Goal: Task Accomplishment & Management: Manage account settings

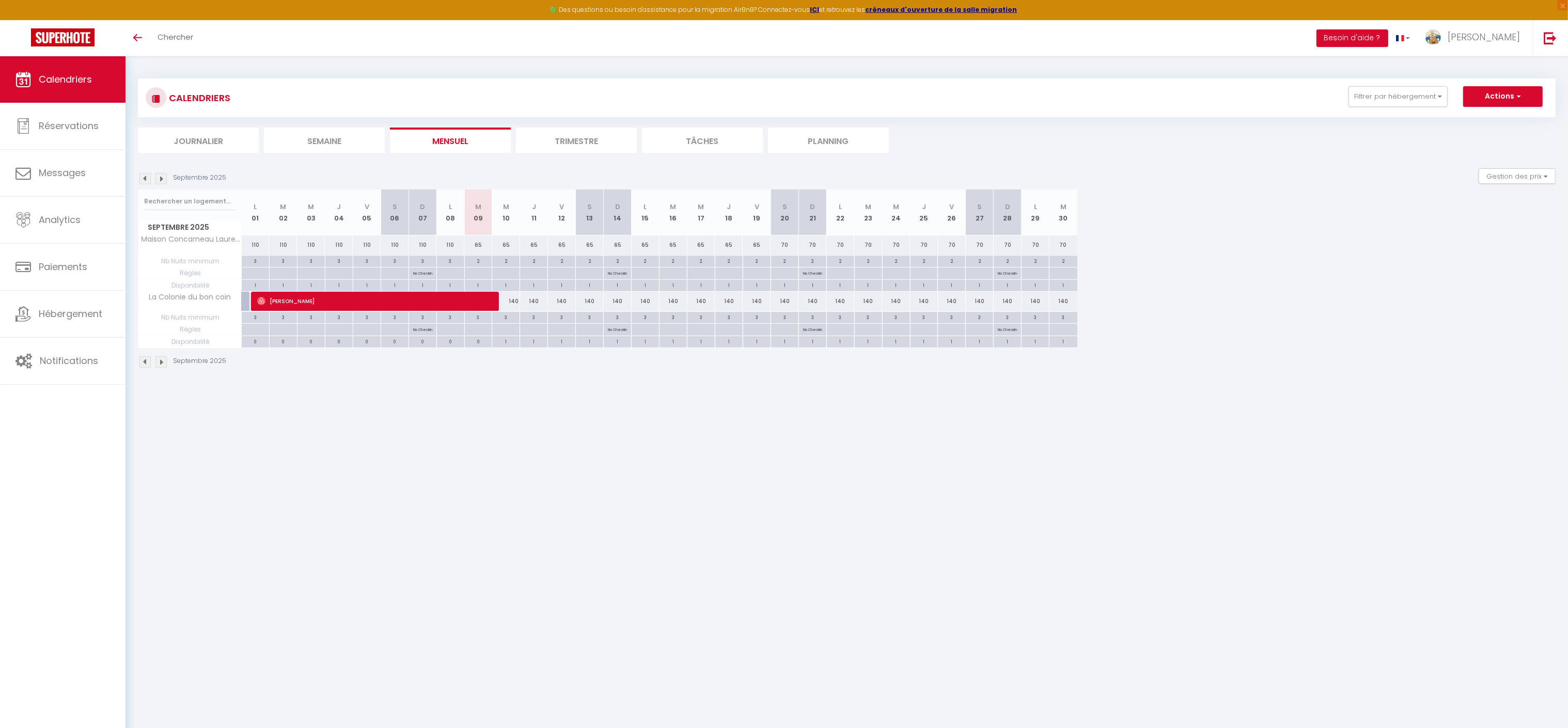
drag, startPoint x: 322, startPoint y: 312, endPoint x: 325, endPoint y: 304, distance: 8.5
click at [322, 312] on div "3" at bounding box center [311, 317] width 27 height 10
type input "3"
type input "Mer 03 Septembre 2025"
type input "Jeu 04 Septembre 2025"
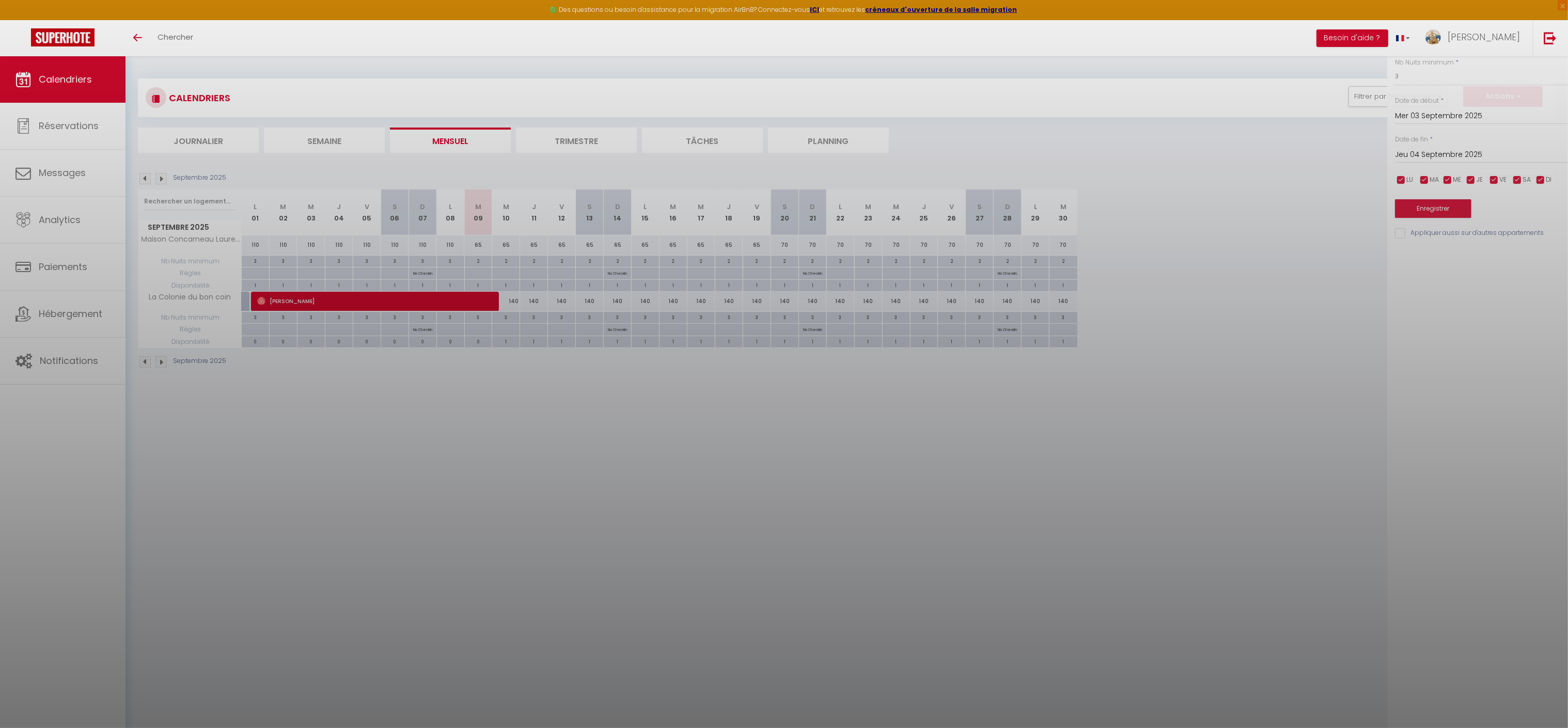
click at [326, 302] on div at bounding box center [784, 364] width 1568 height 728
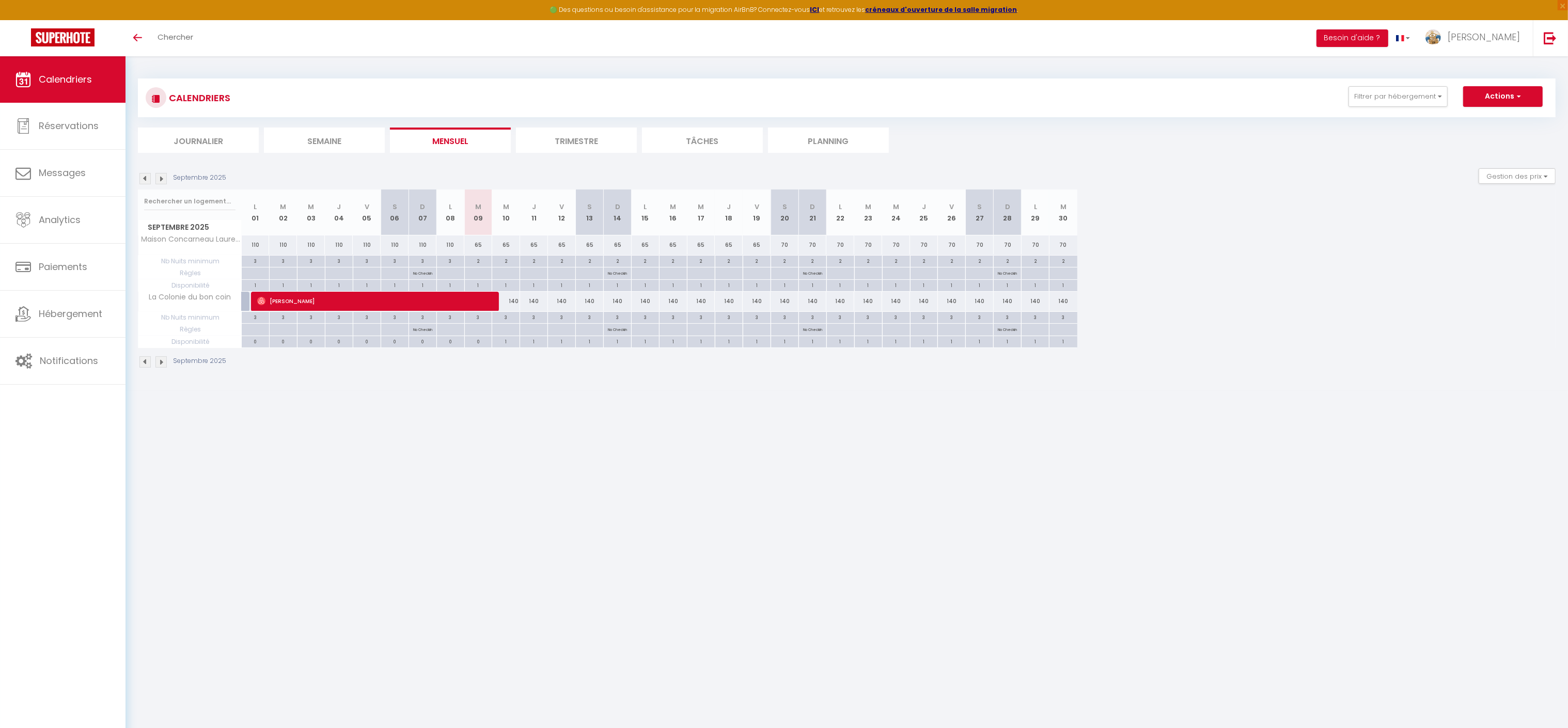
click at [326, 302] on body "🟢 Des questions ou besoin d'assistance pour la migration AirBnB? Connectez-vous…" at bounding box center [784, 420] width 1568 height 728
click at [326, 302] on span "[PERSON_NAME]" at bounding box center [372, 301] width 232 height 19
select select "OK"
select select "0"
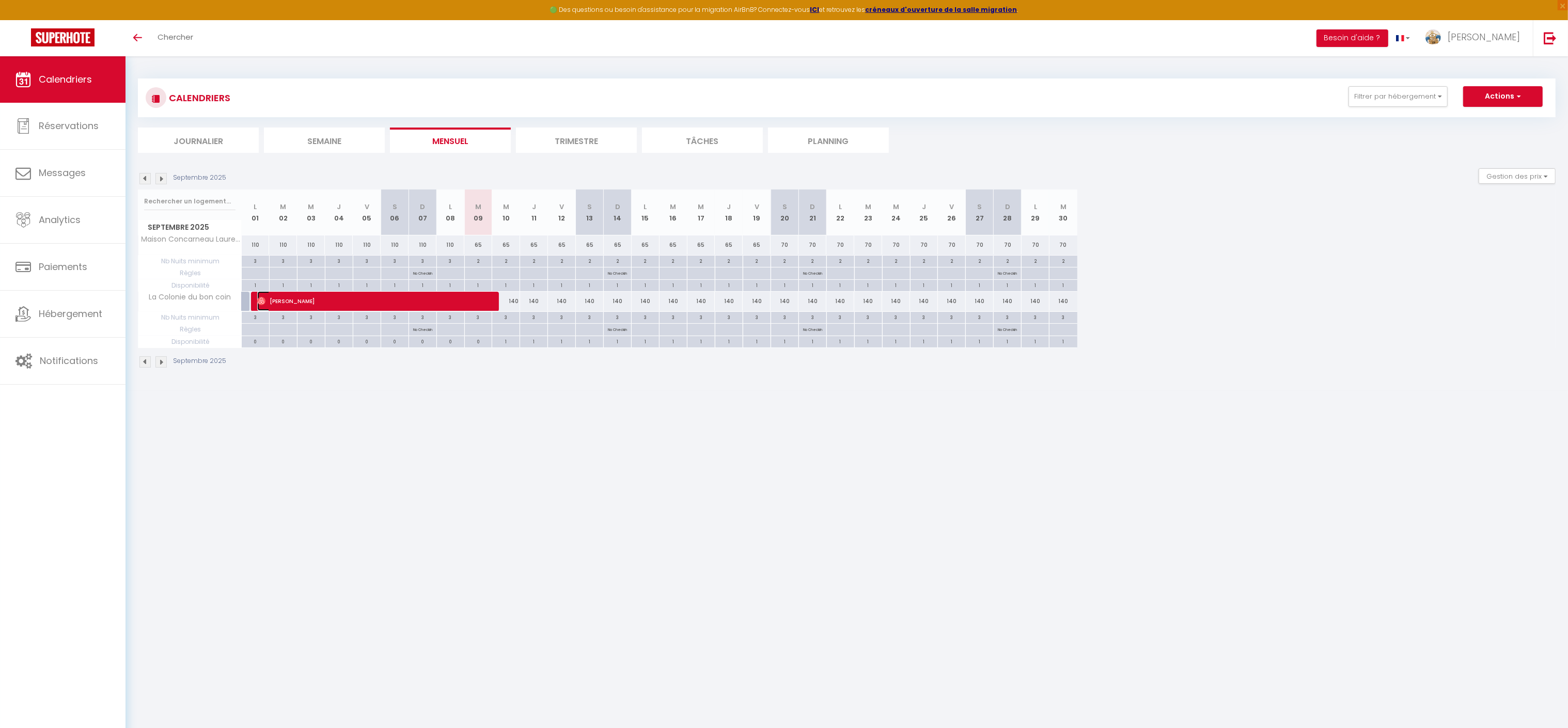
select select "0"
select select "1"
select select
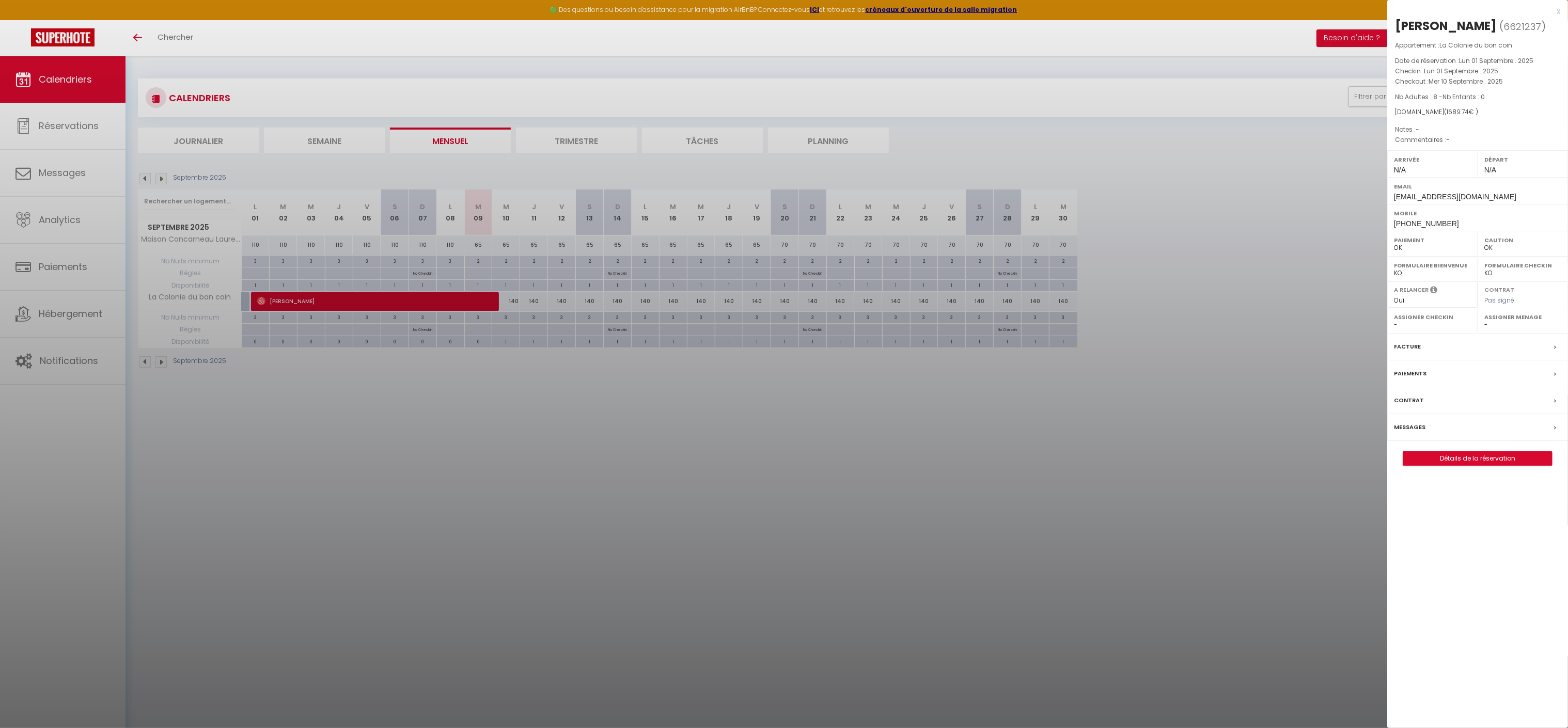
drag, startPoint x: 444, startPoint y: 586, endPoint x: 610, endPoint y: 326, distance: 308.5
click at [449, 577] on div at bounding box center [784, 364] width 1568 height 728
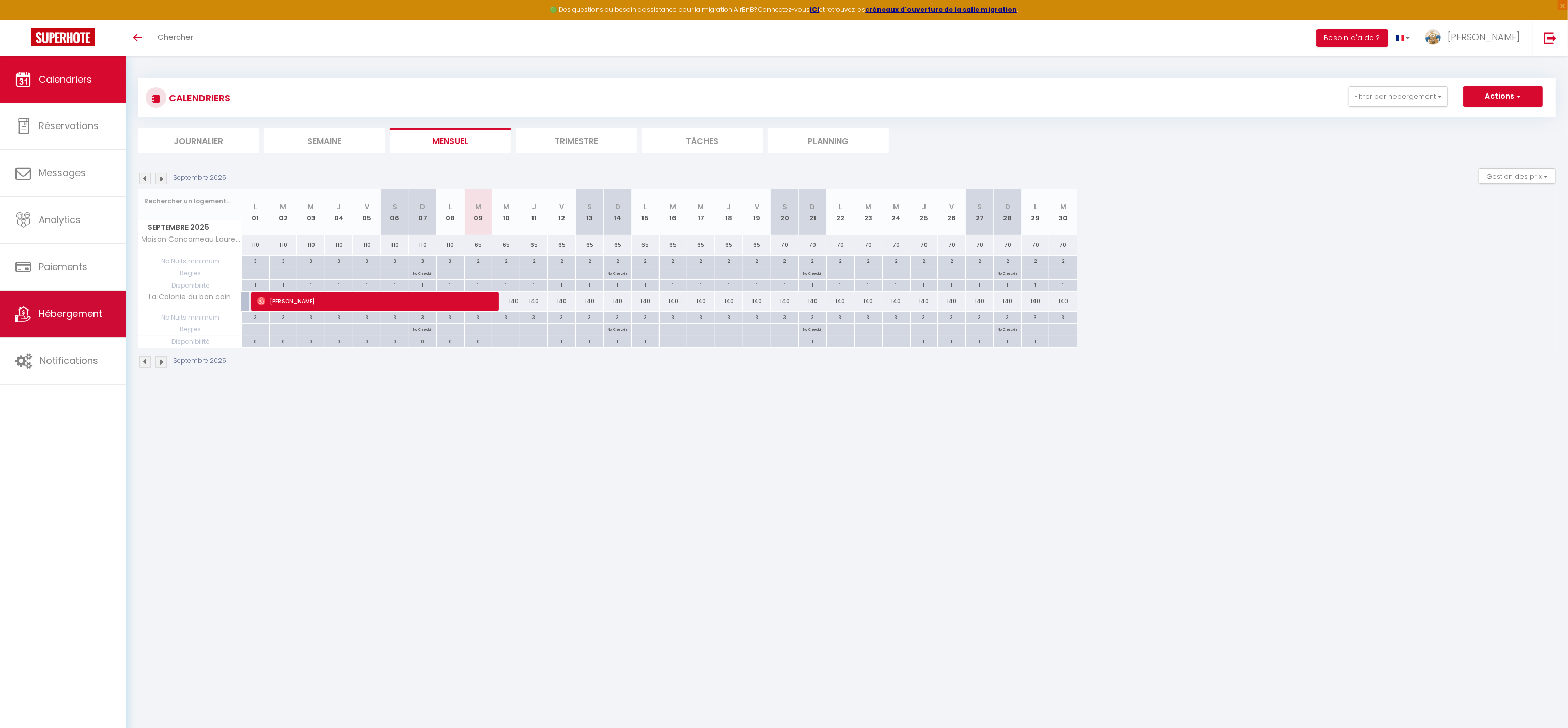
click at [81, 319] on span "Hébergement" at bounding box center [71, 313] width 64 height 13
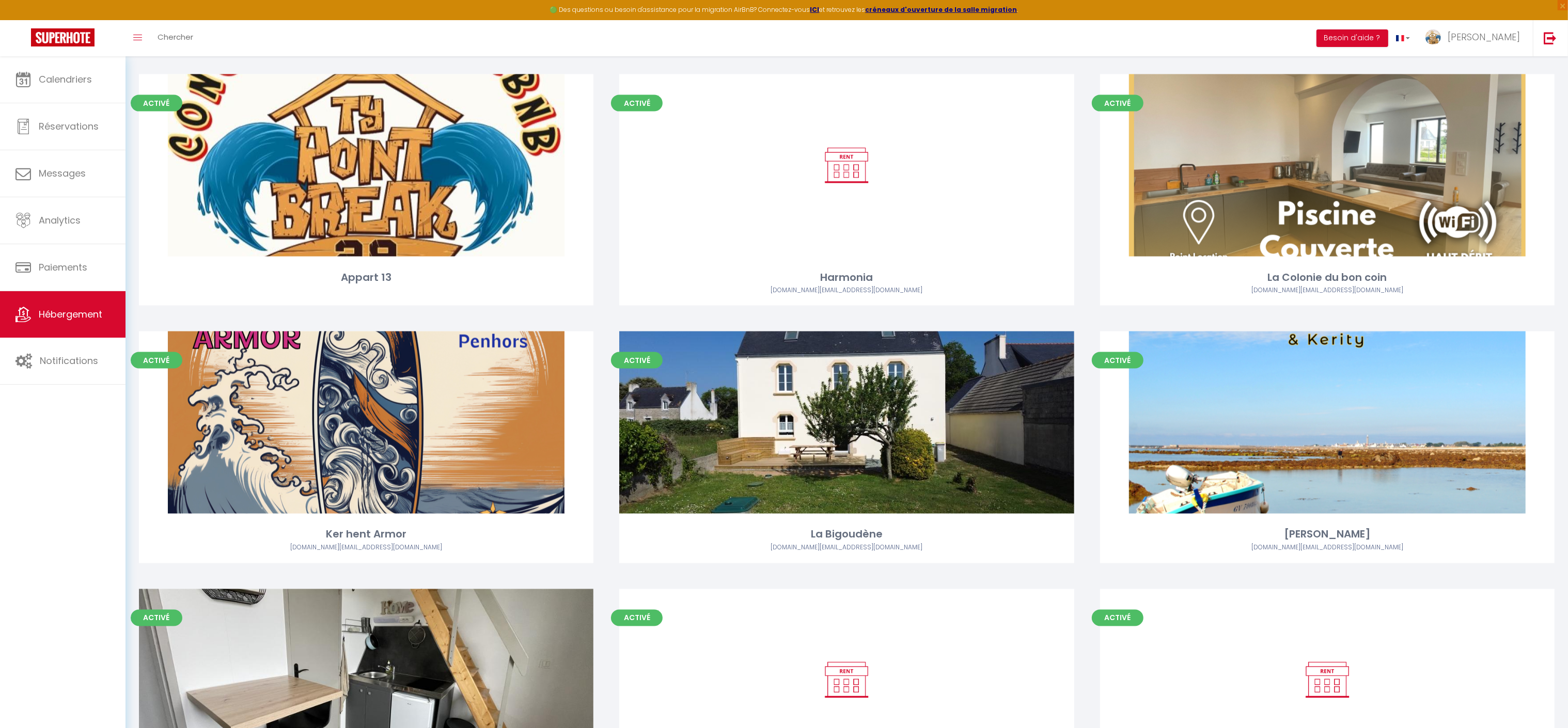
scroll to position [2175, 0]
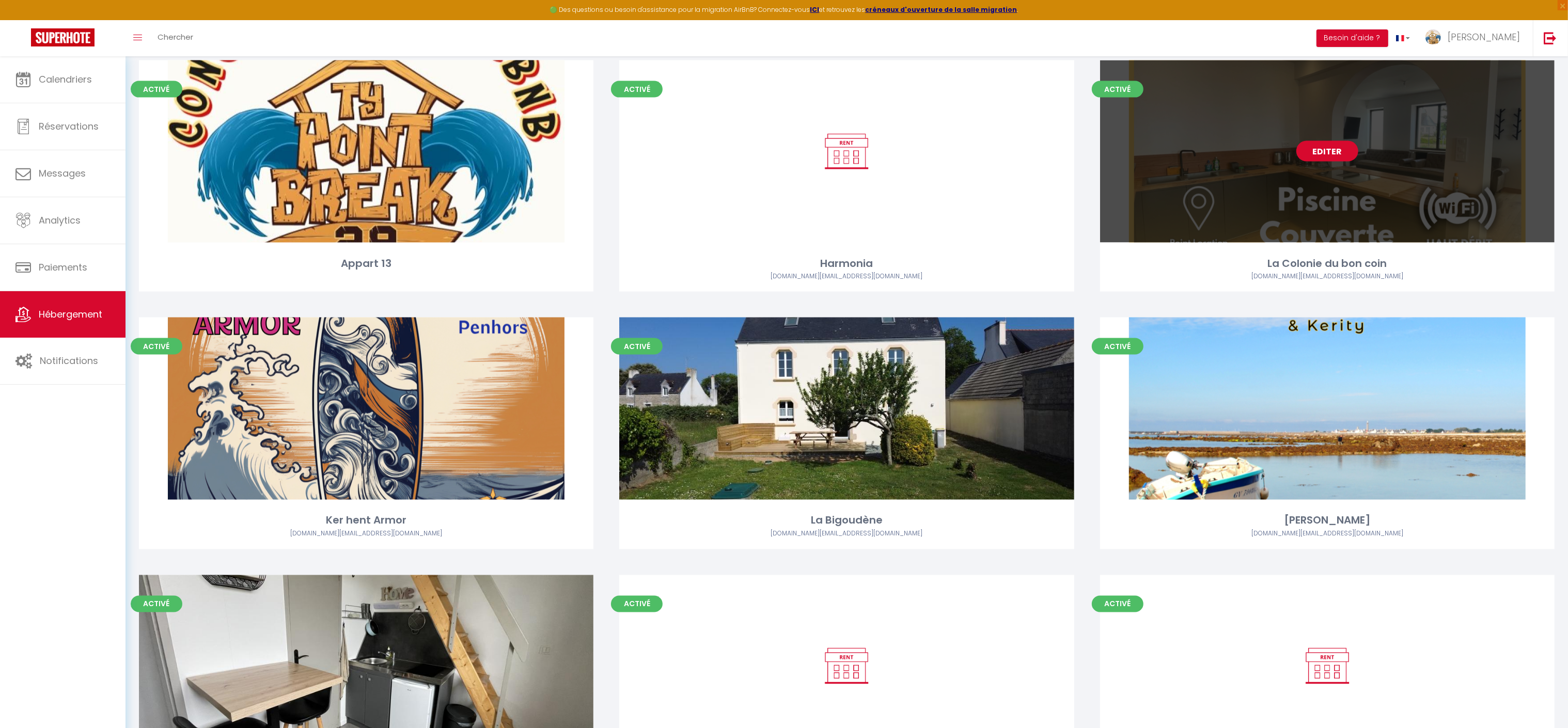
click at [1333, 151] on link "Editer" at bounding box center [1327, 151] width 62 height 20
click at [1333, 155] on link "Editer" at bounding box center [1327, 151] width 62 height 20
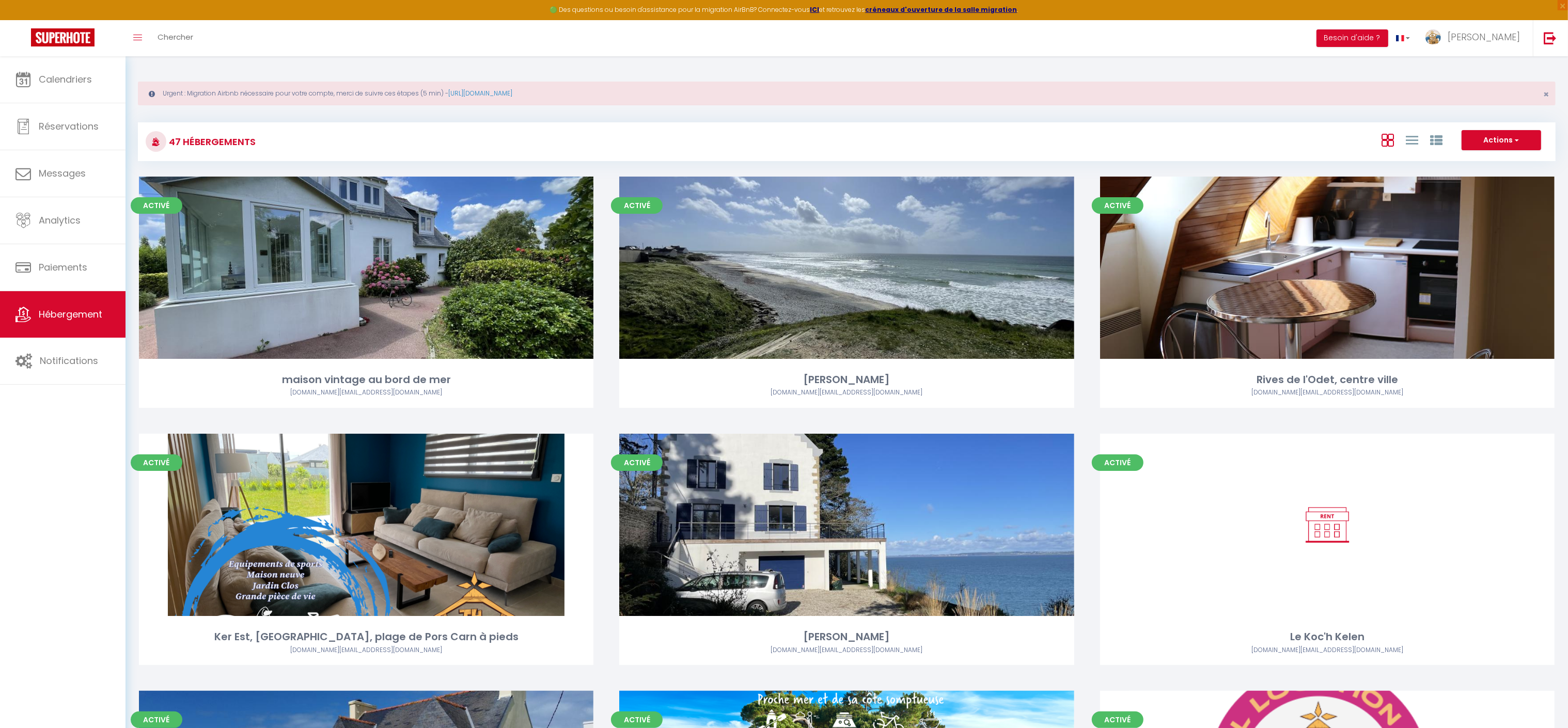
select select "3"
select select "2"
select select "1"
select select
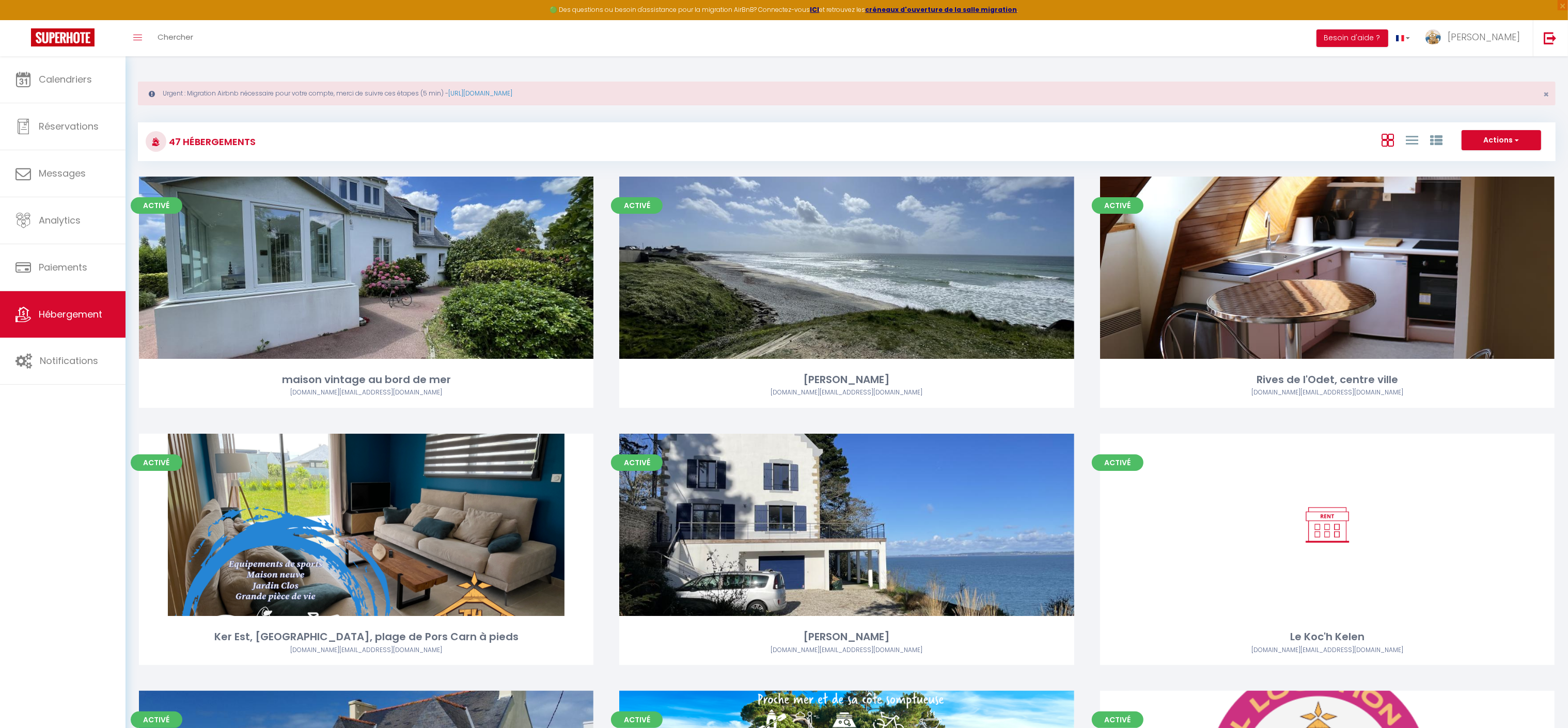
select select "28"
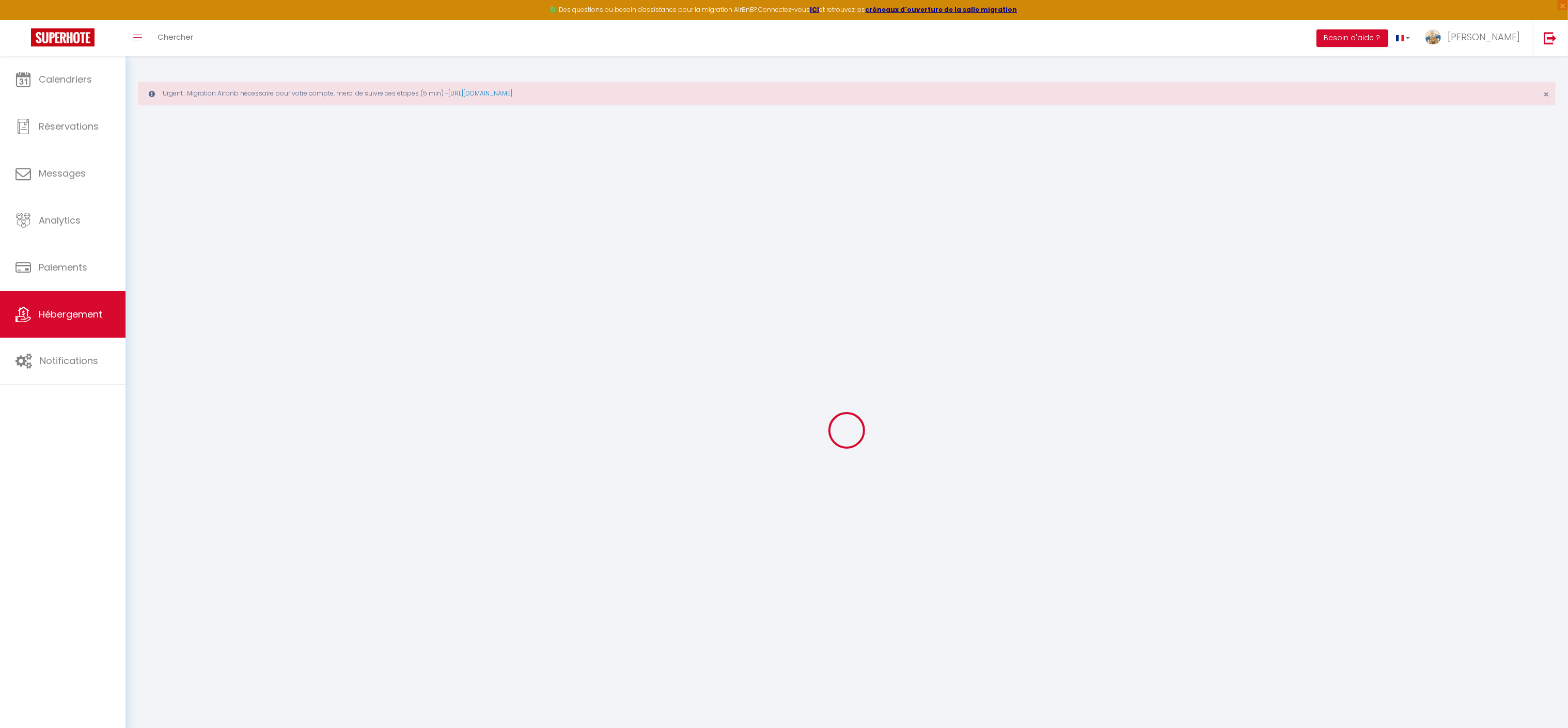
select select
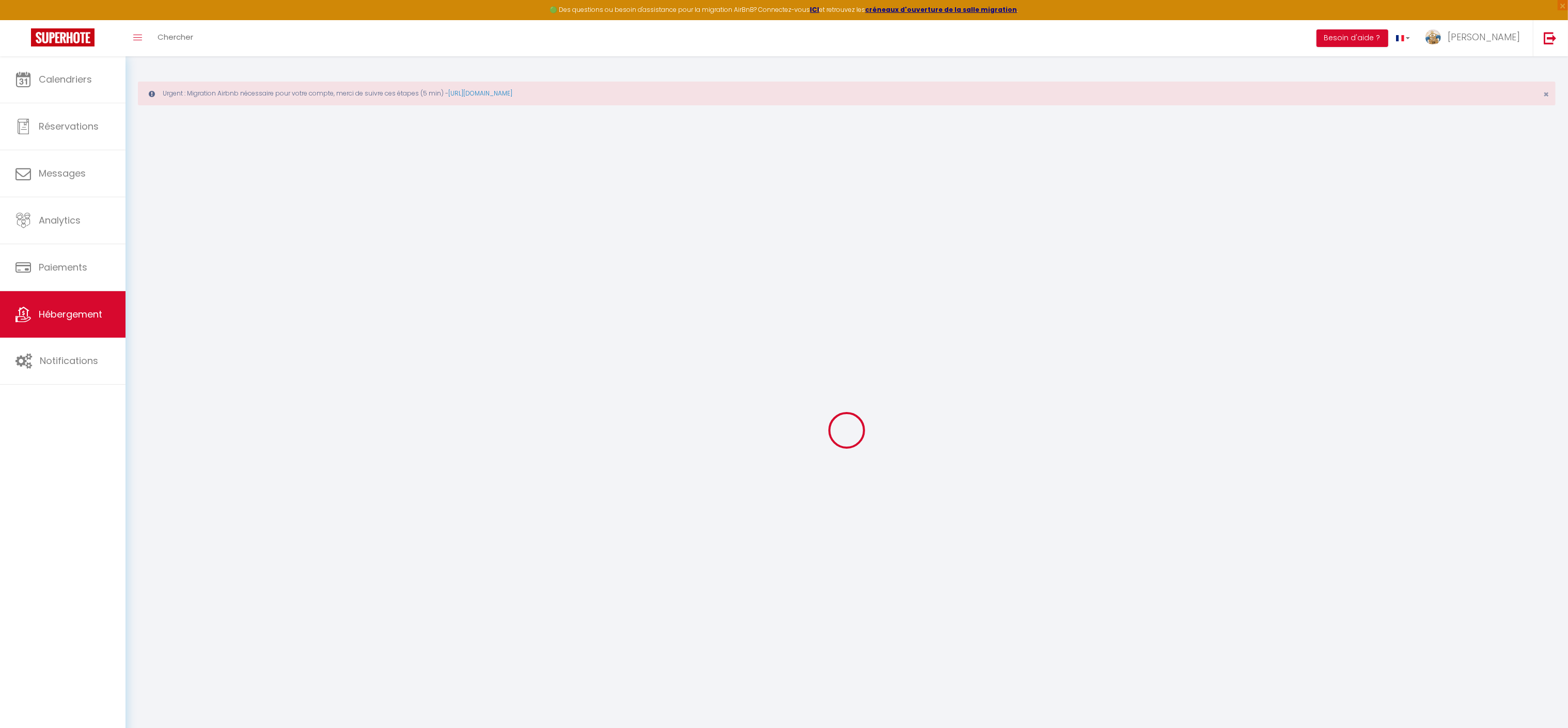
select select
checkbox input "false"
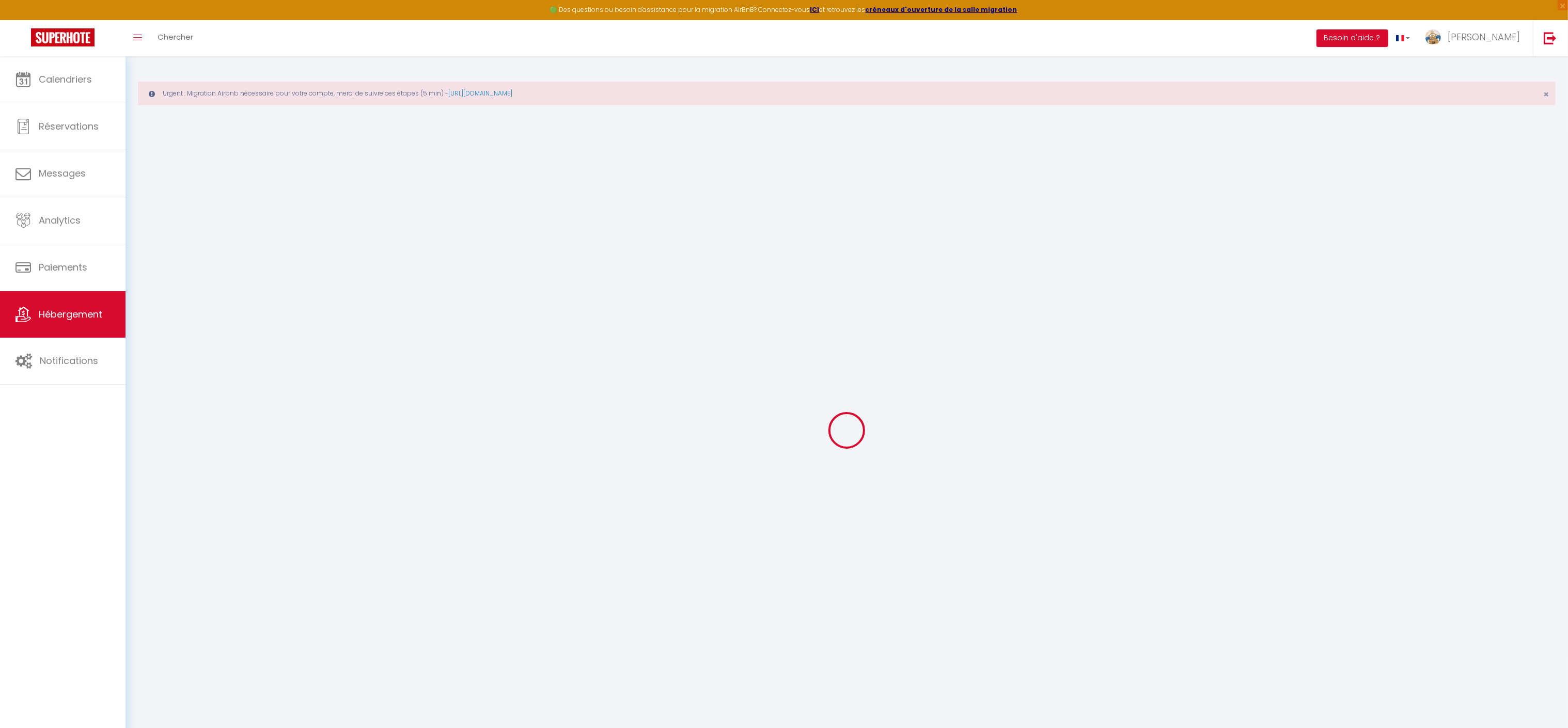
select select
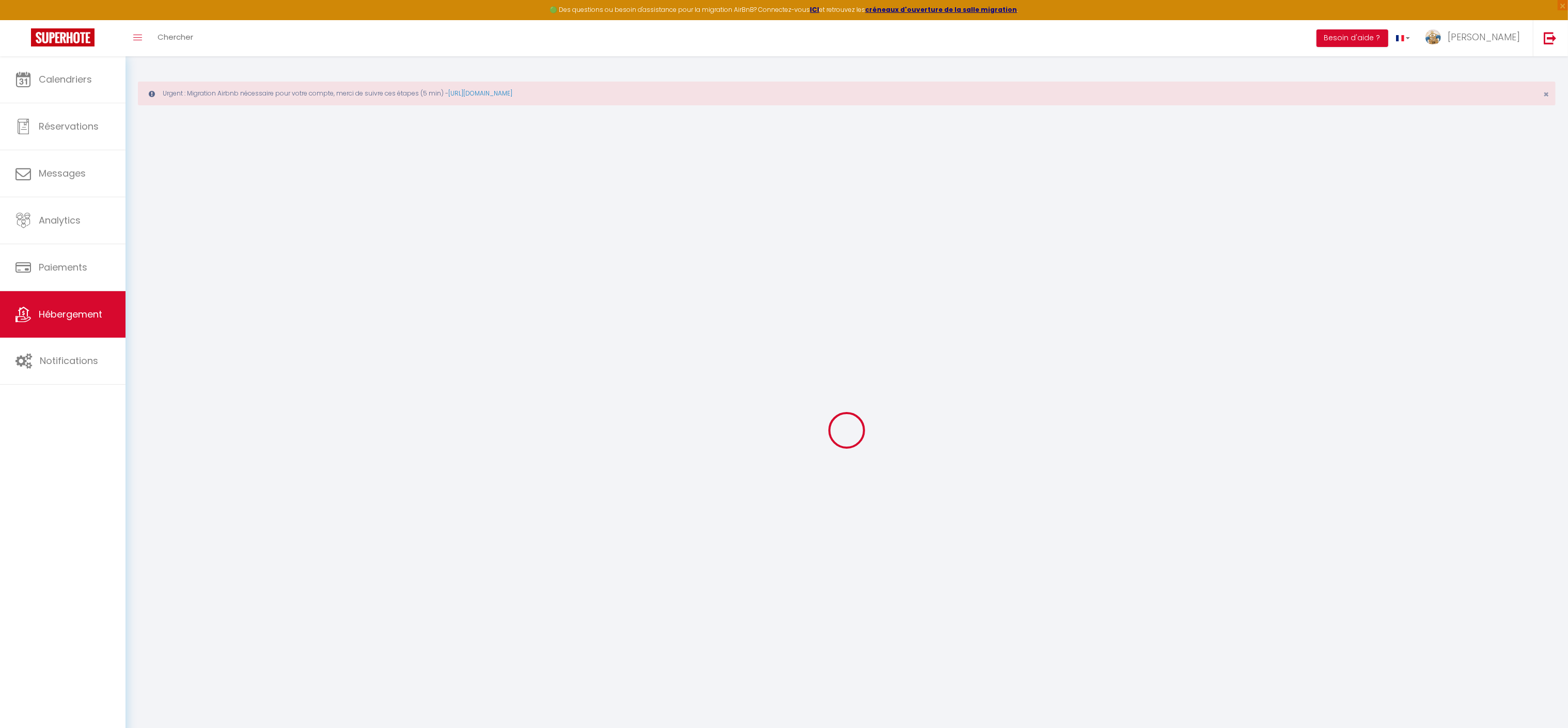
select select
checkbox input "false"
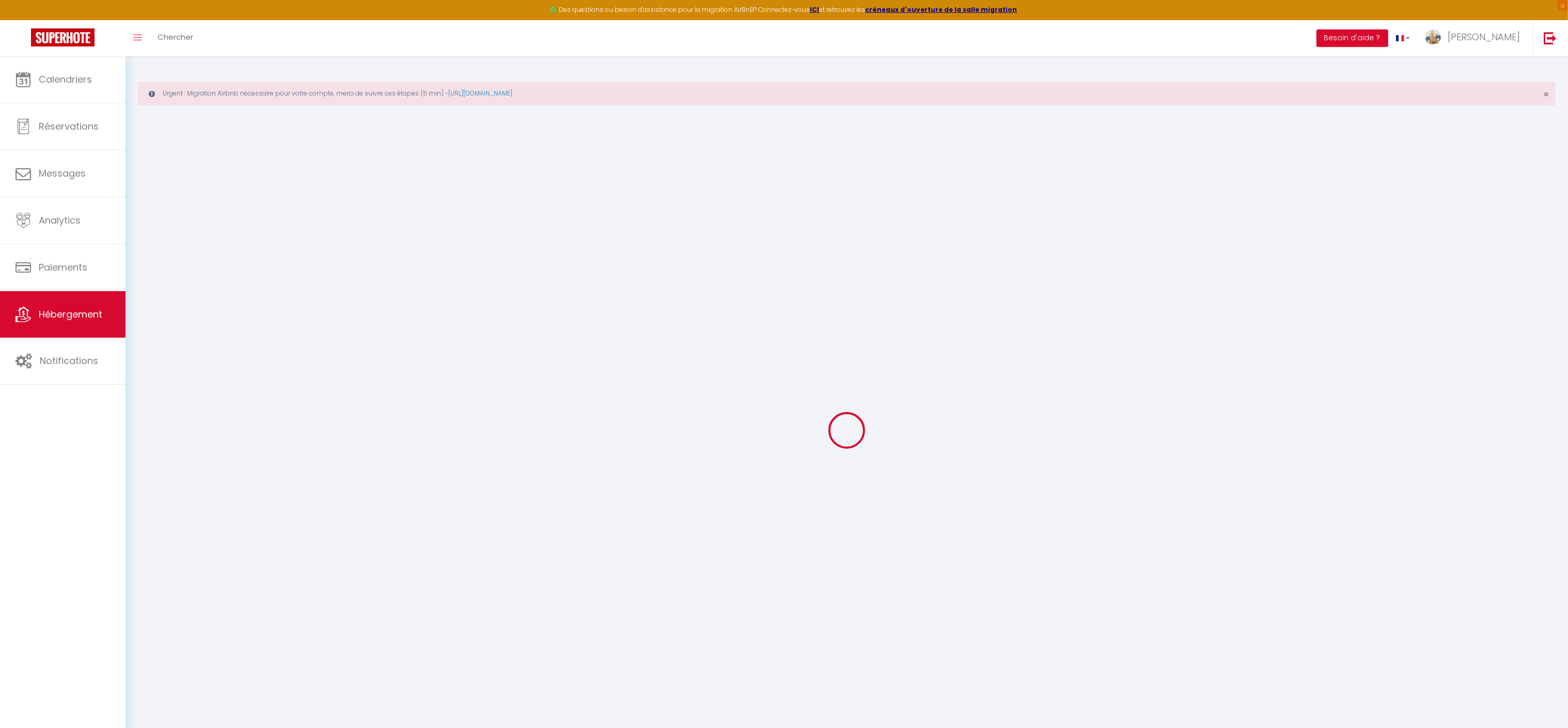
checkbox input "false"
select select
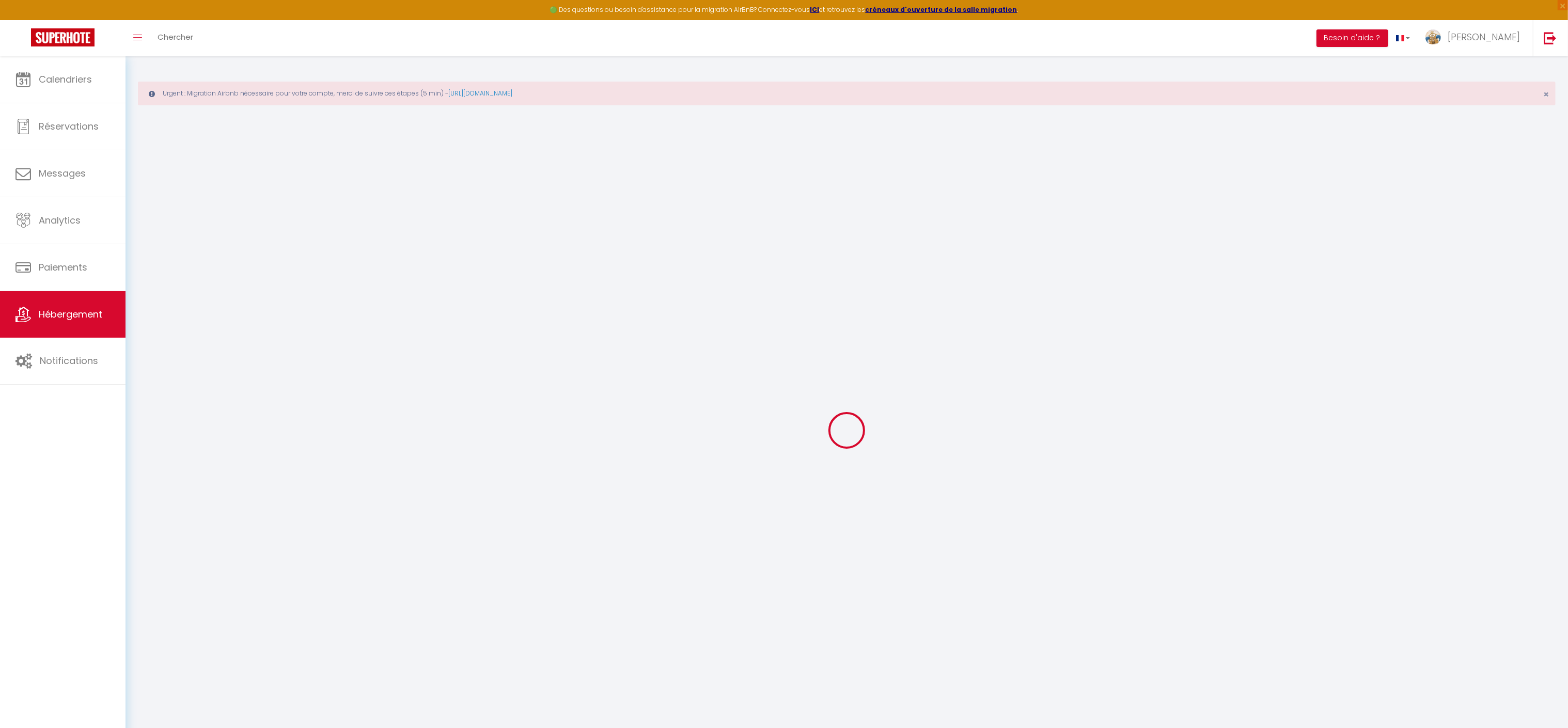
select select
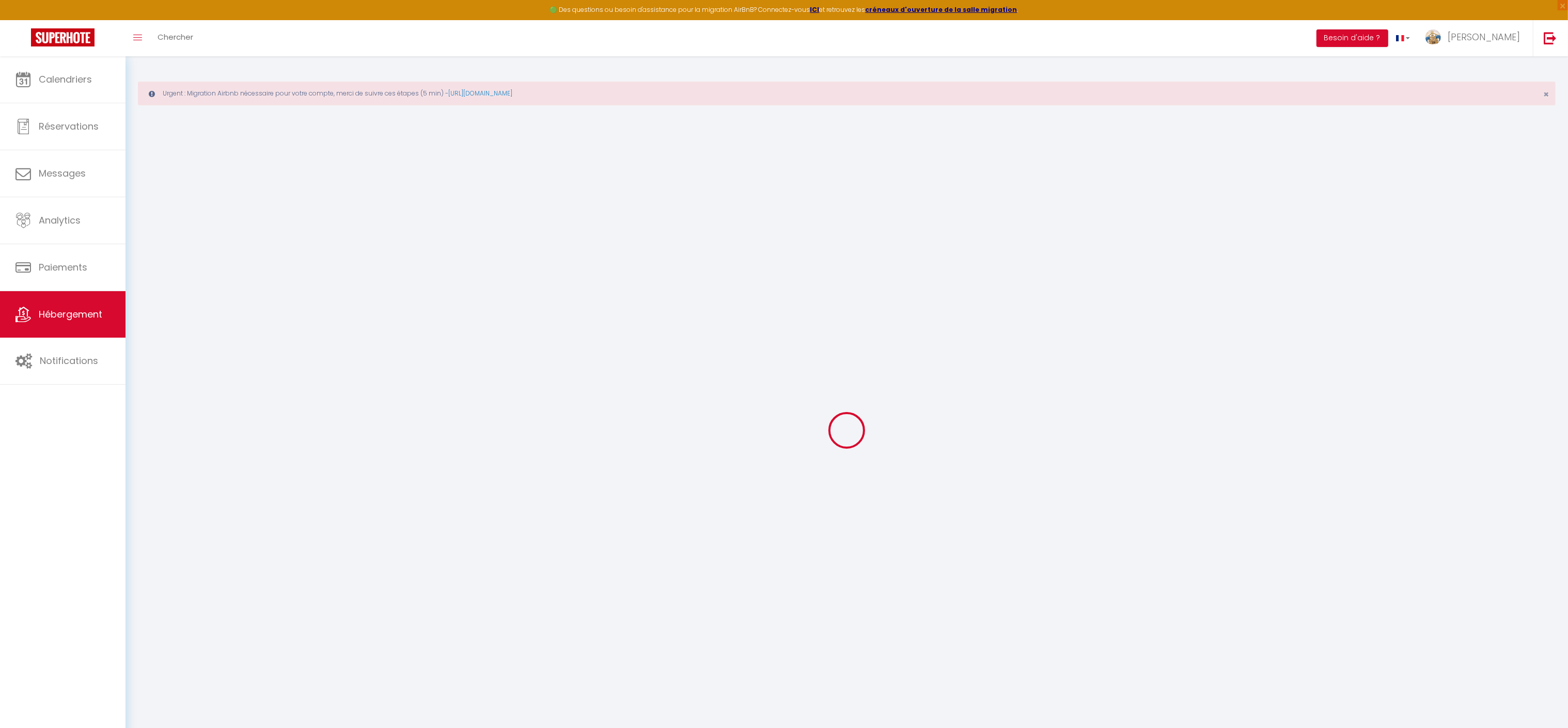
checkbox input "false"
select select
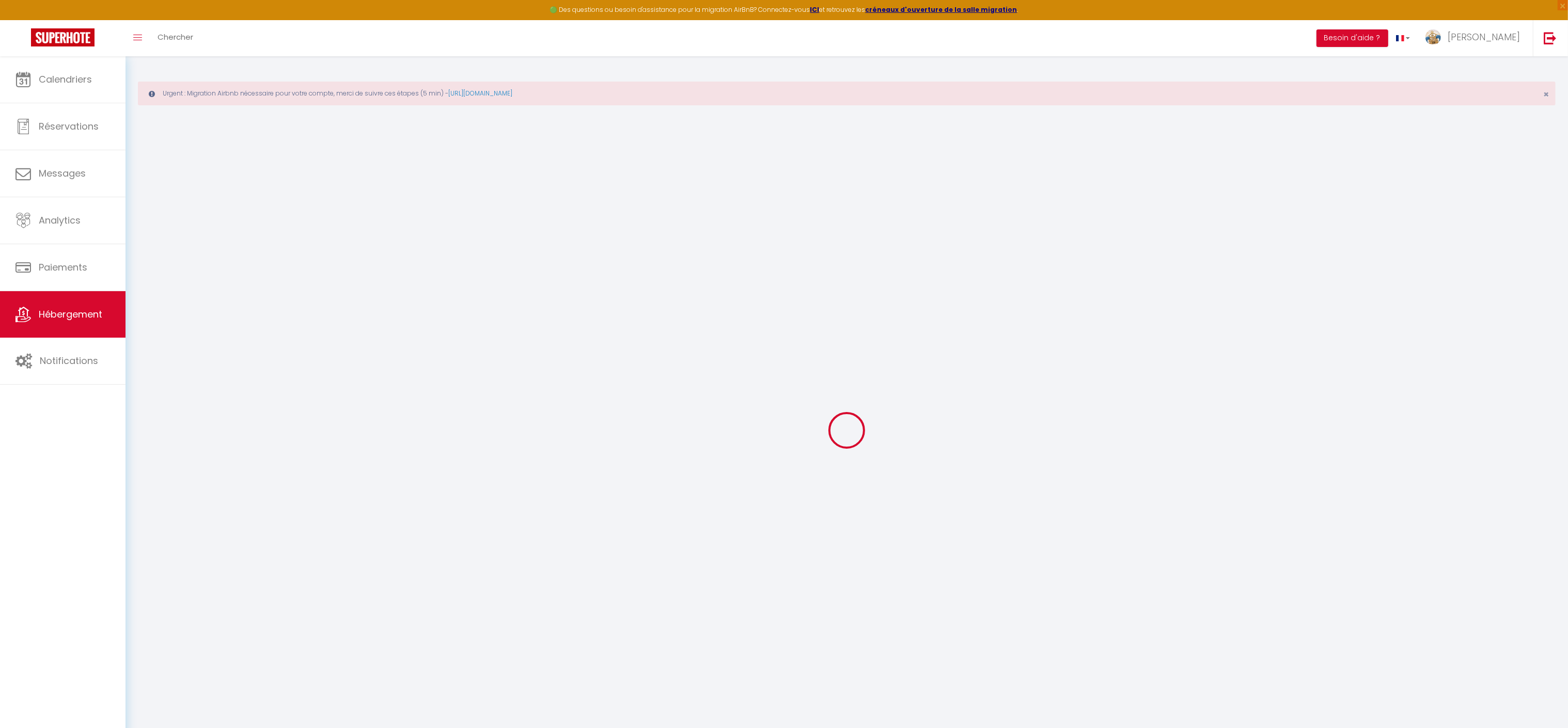
select select
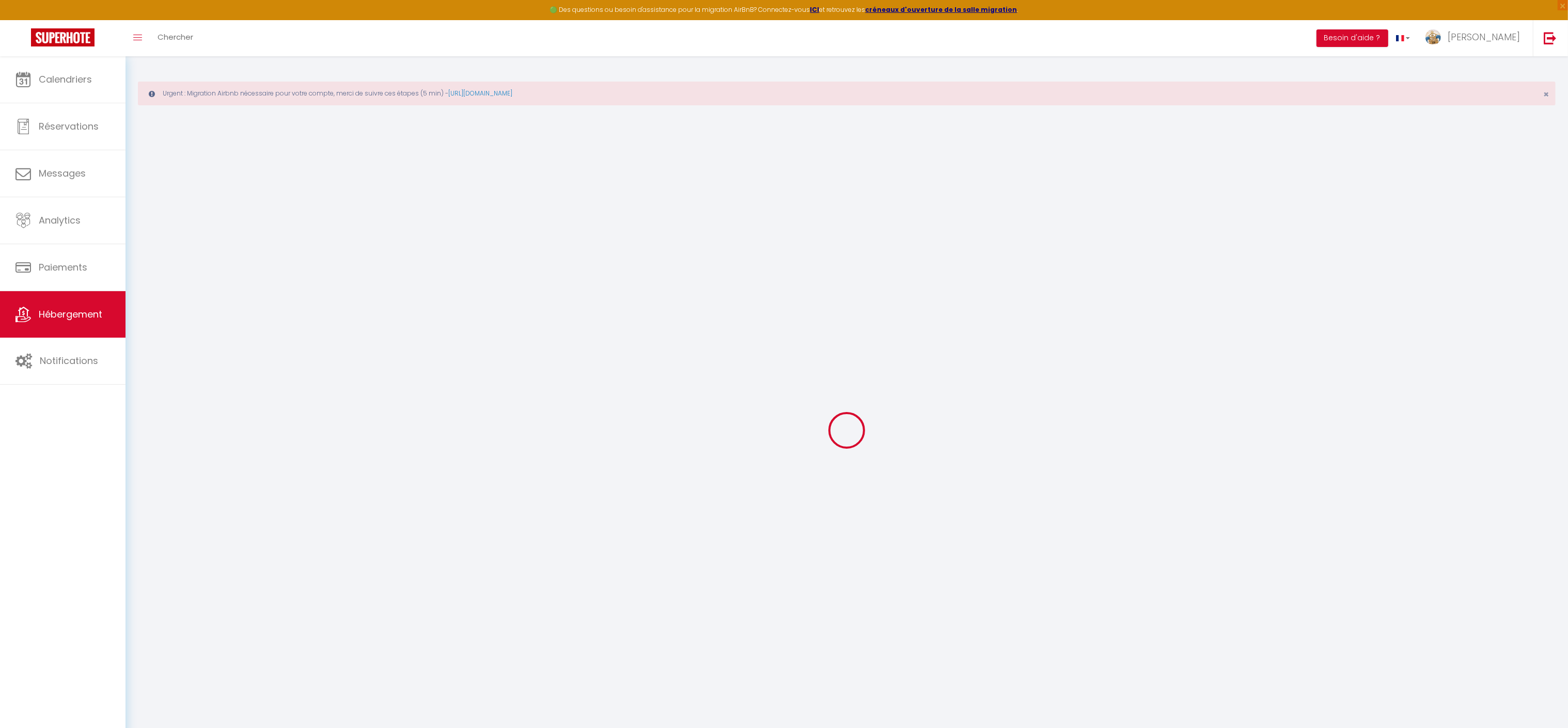
select select
checkbox input "false"
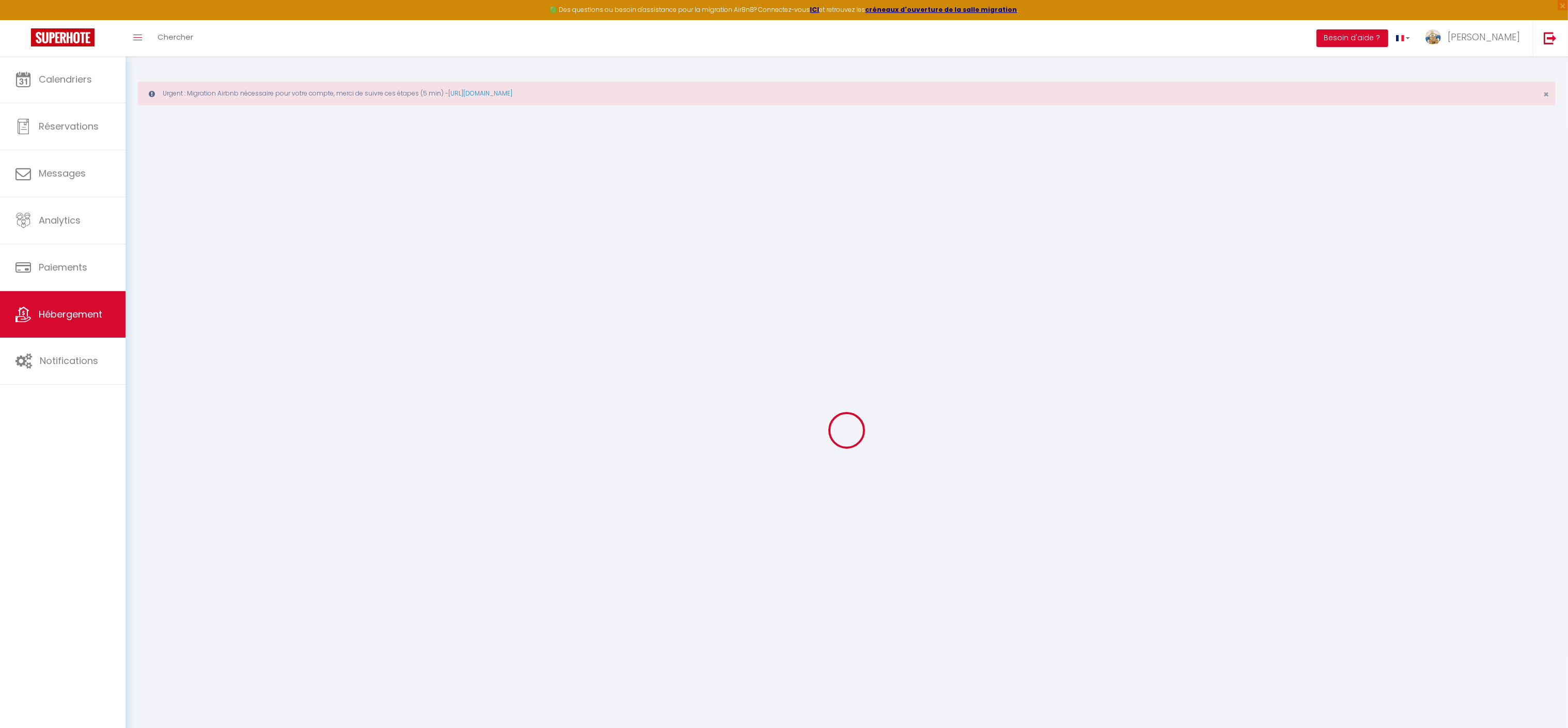
checkbox input "false"
select select
type input "La Colonie du bon coin"
type input "mathis"
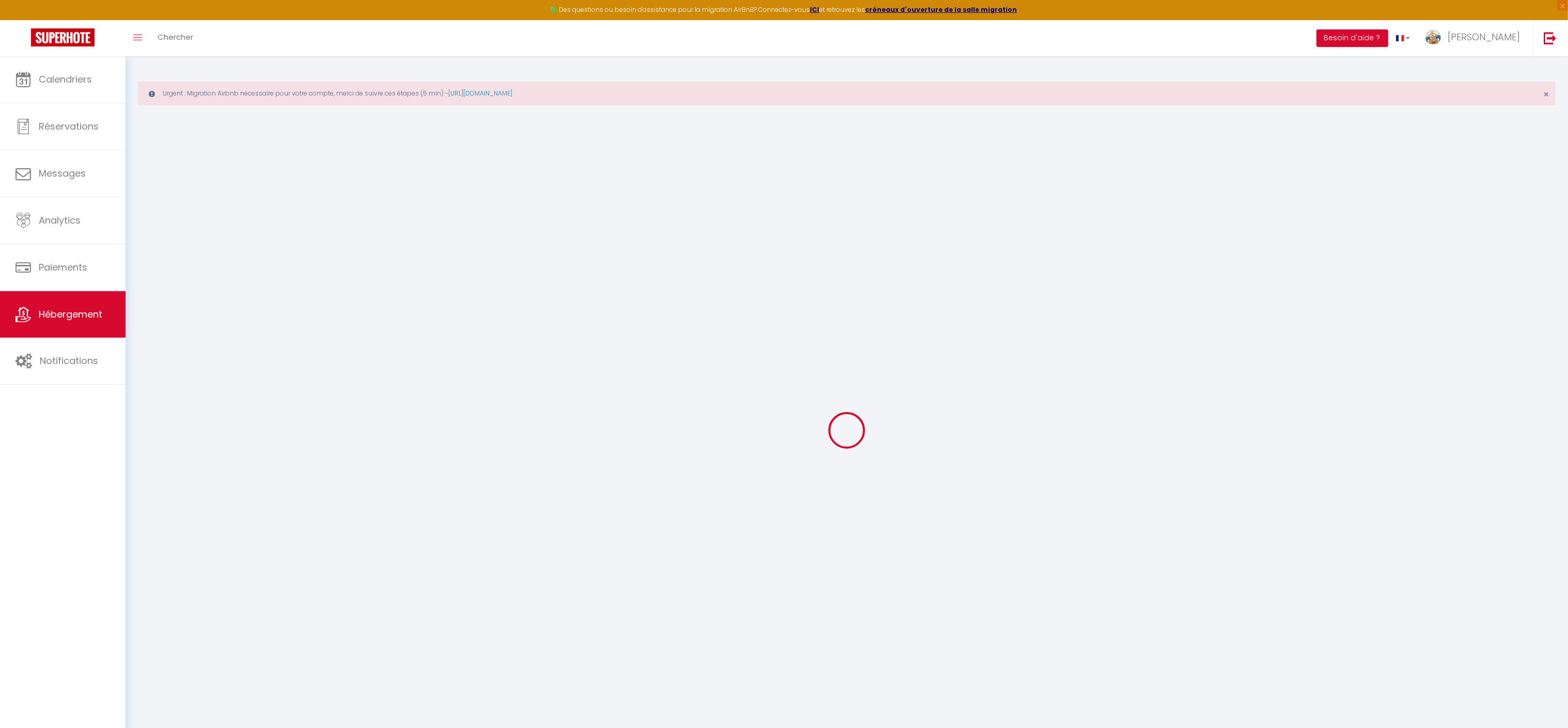
type input "le cozic"
select select "houses"
select select "18"
select select "7"
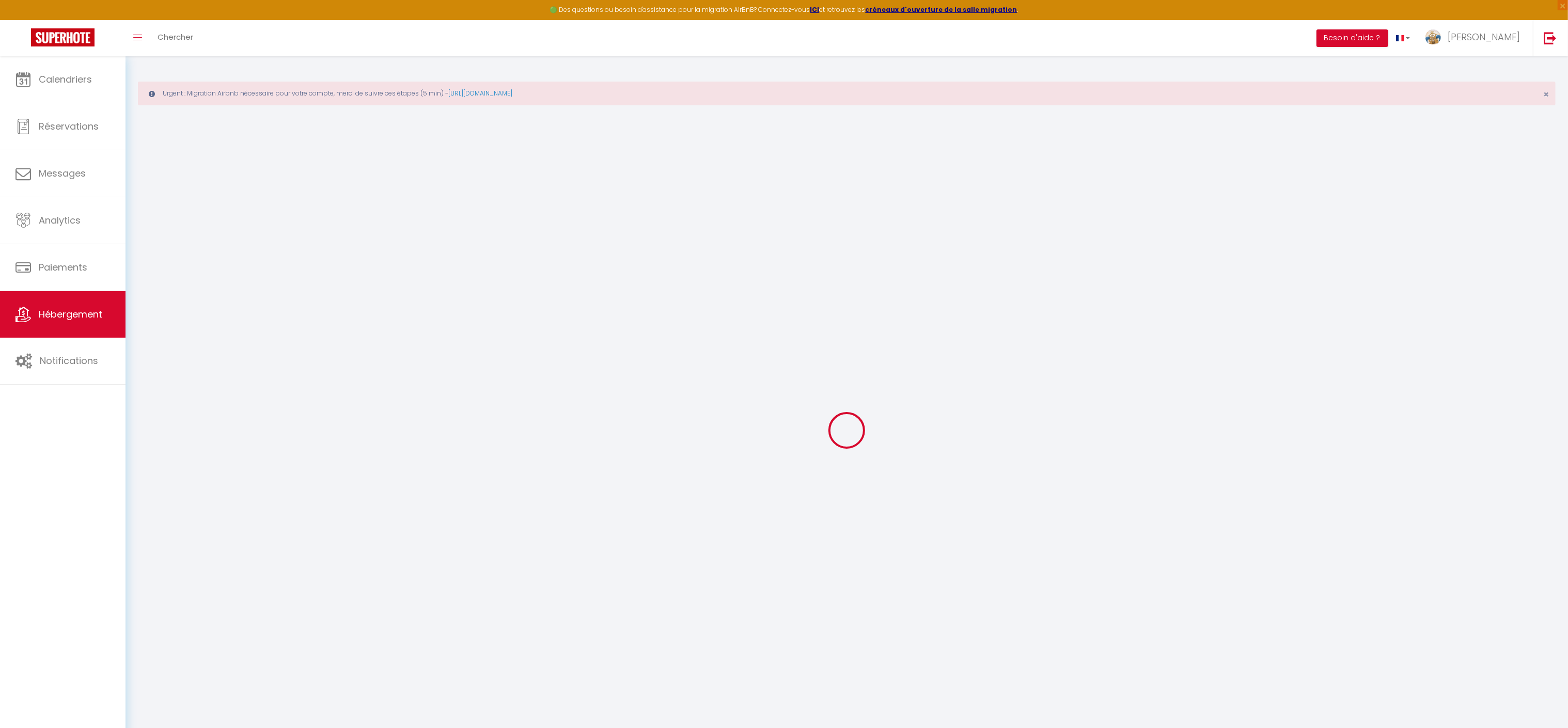
select select "2"
type input "370"
type input "250"
select select
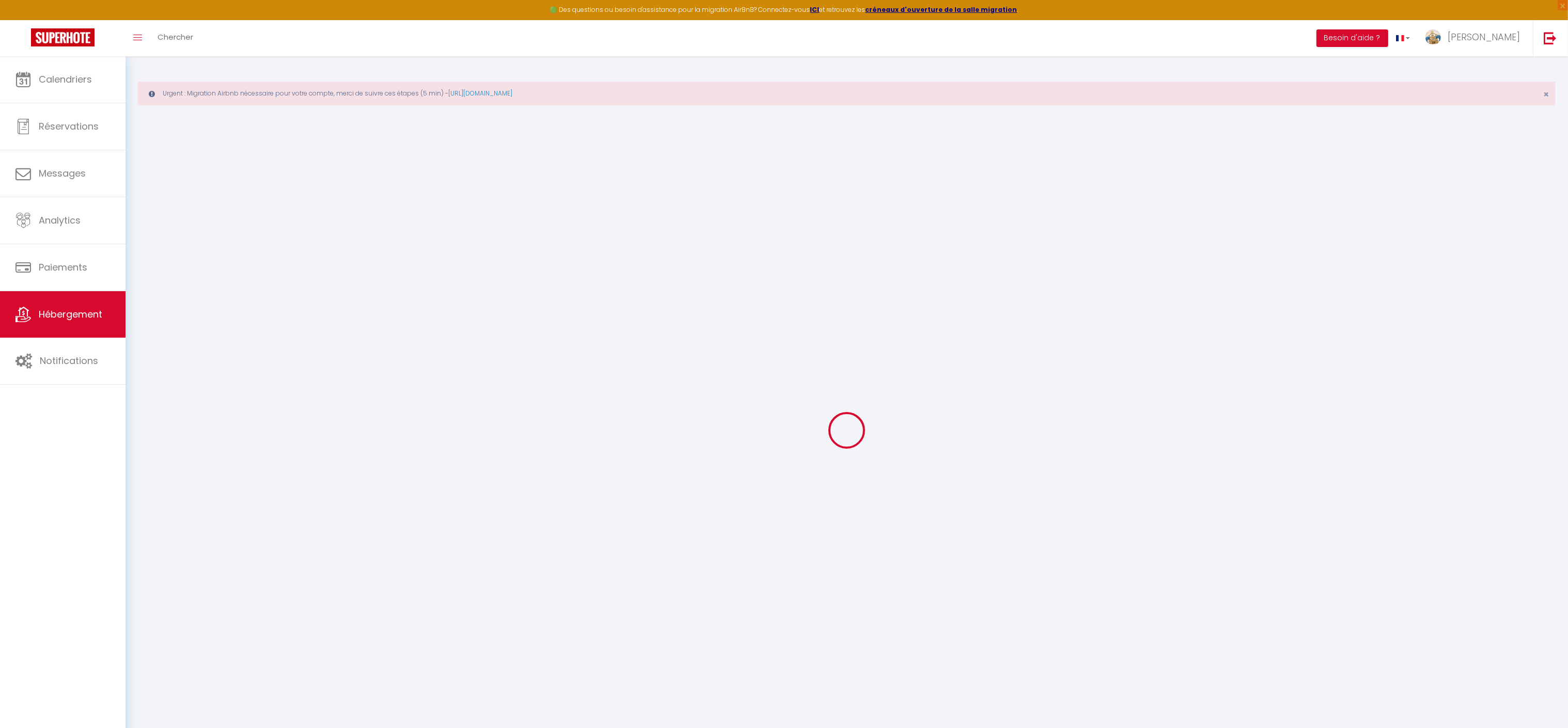
select select
type input "le bon coin"
type input "29550"
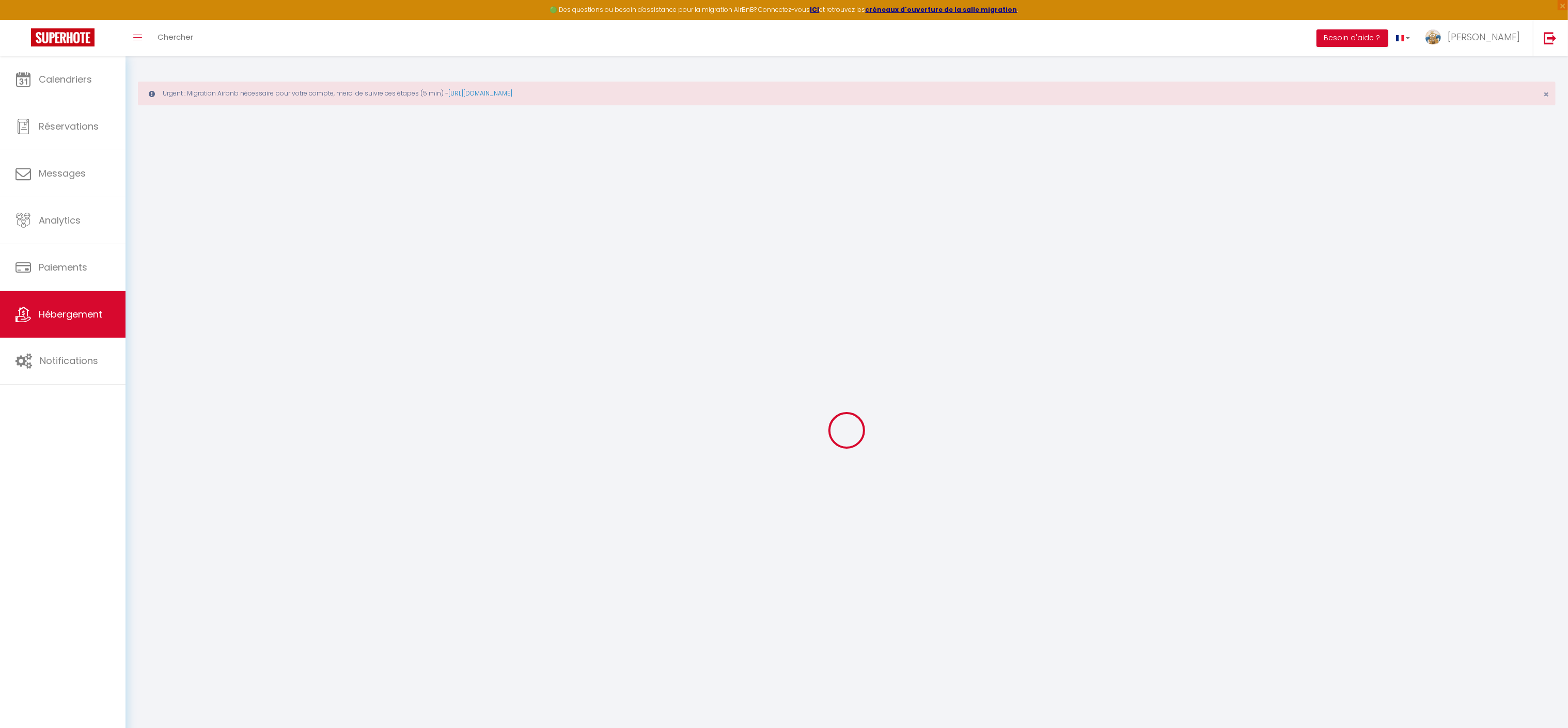
type input "plonevez porzay"
type input "[EMAIL_ADDRESS][DOMAIN_NAME]"
select select
checkbox input "false"
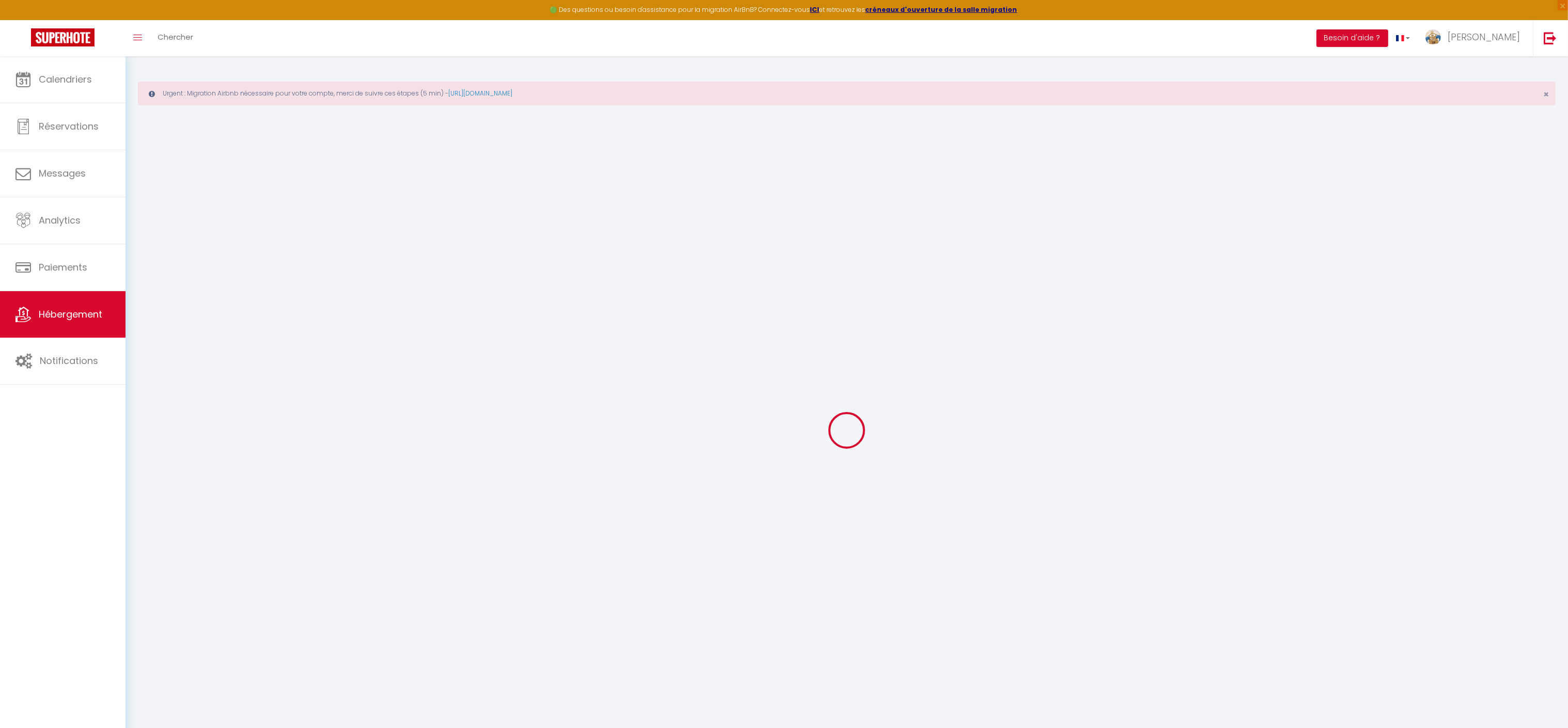
checkbox input "false"
type input "0"
select select
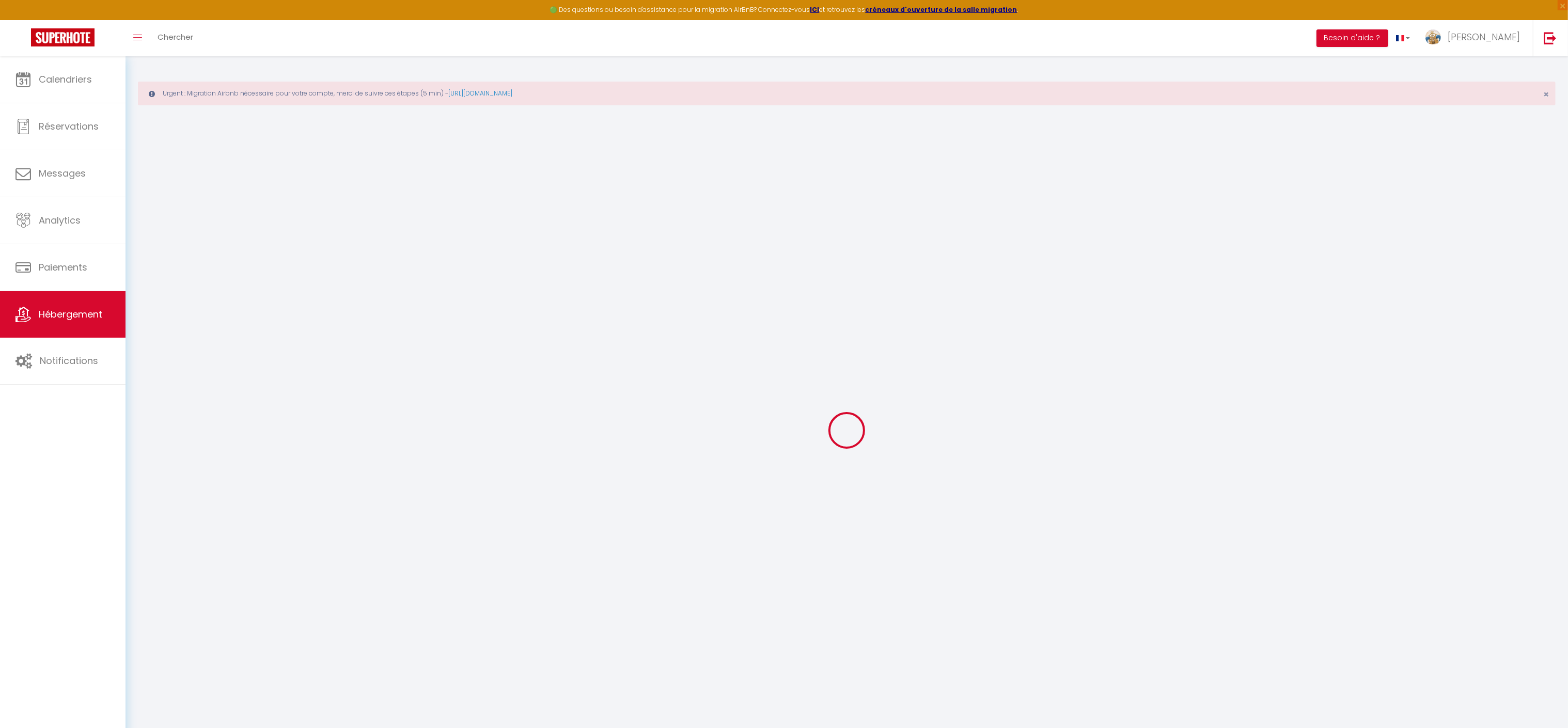
select select
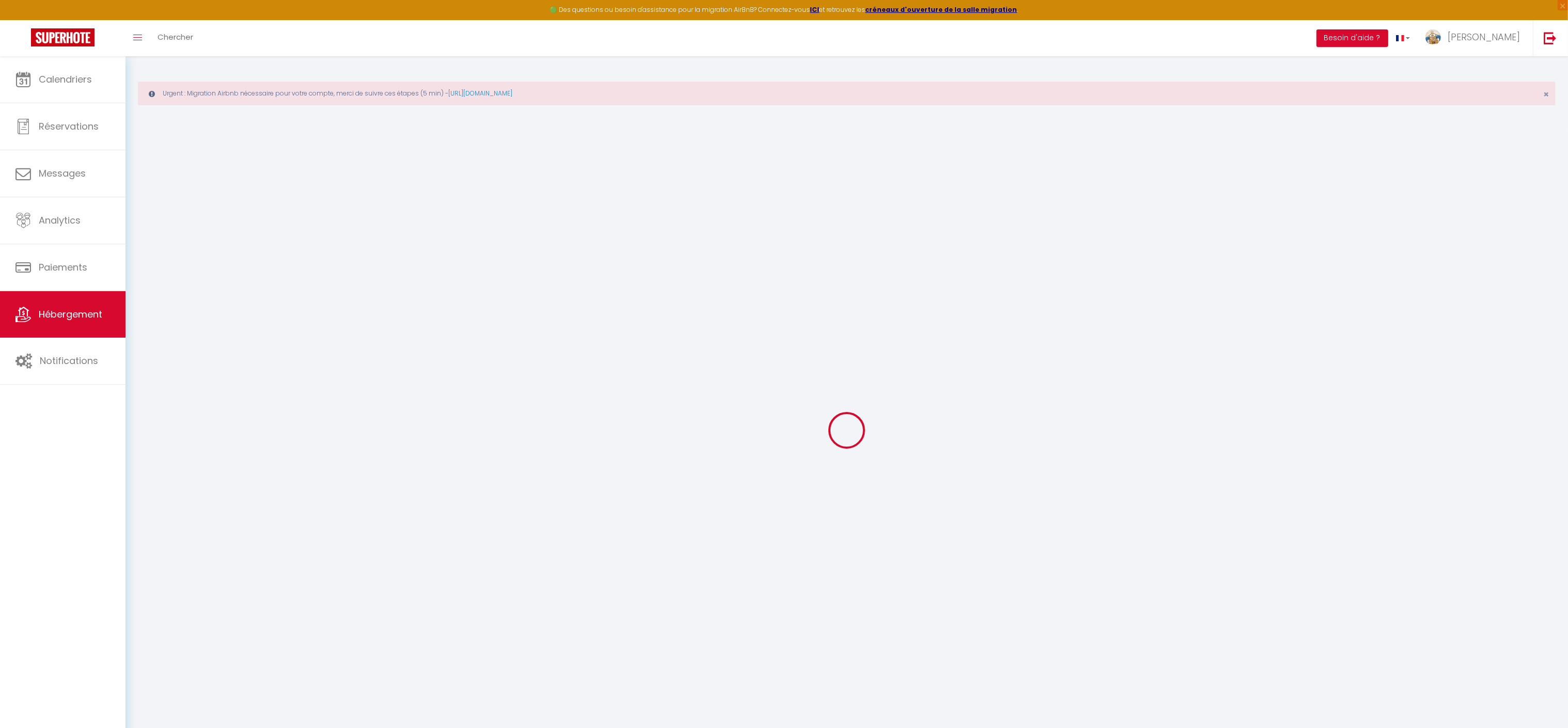
select select
checkbox input "false"
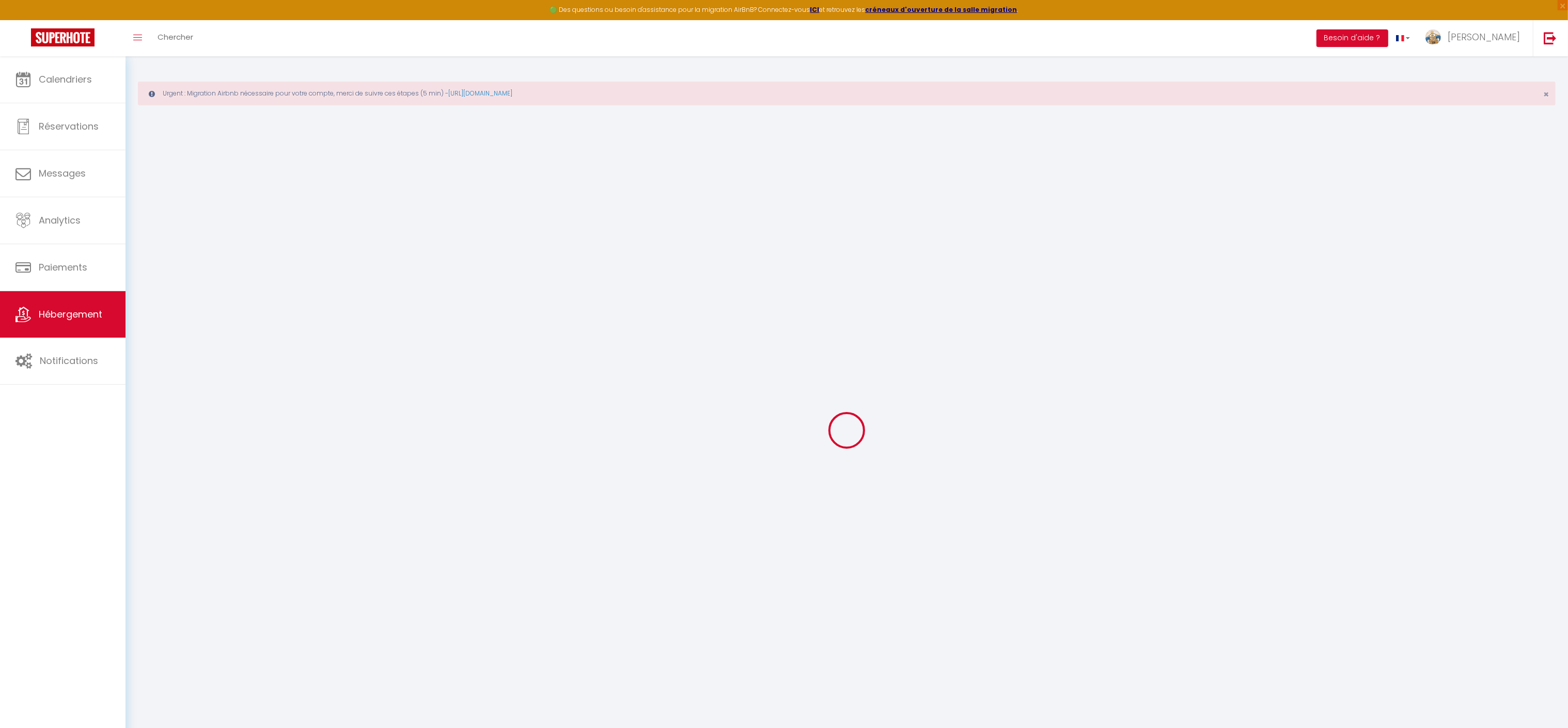
select select
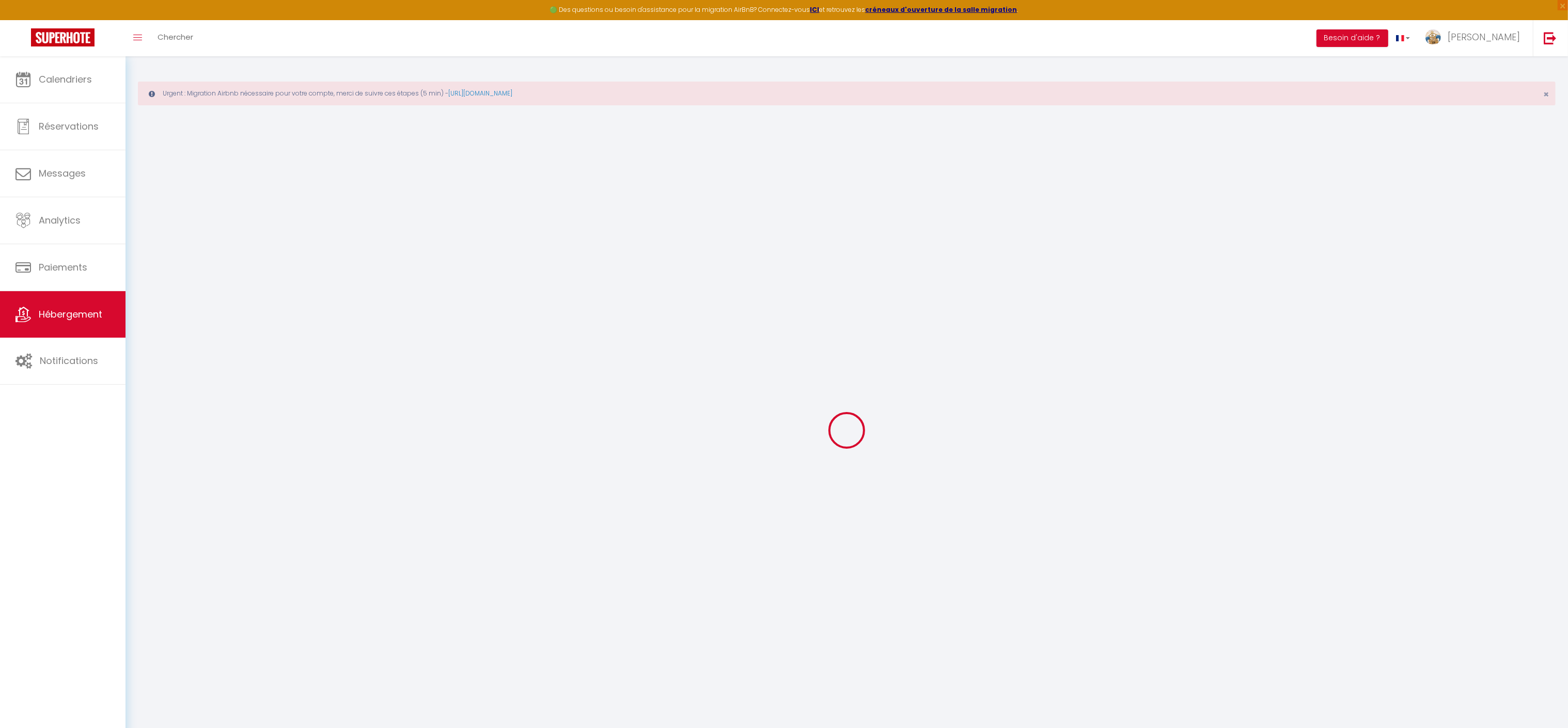
select select
checkbox input "false"
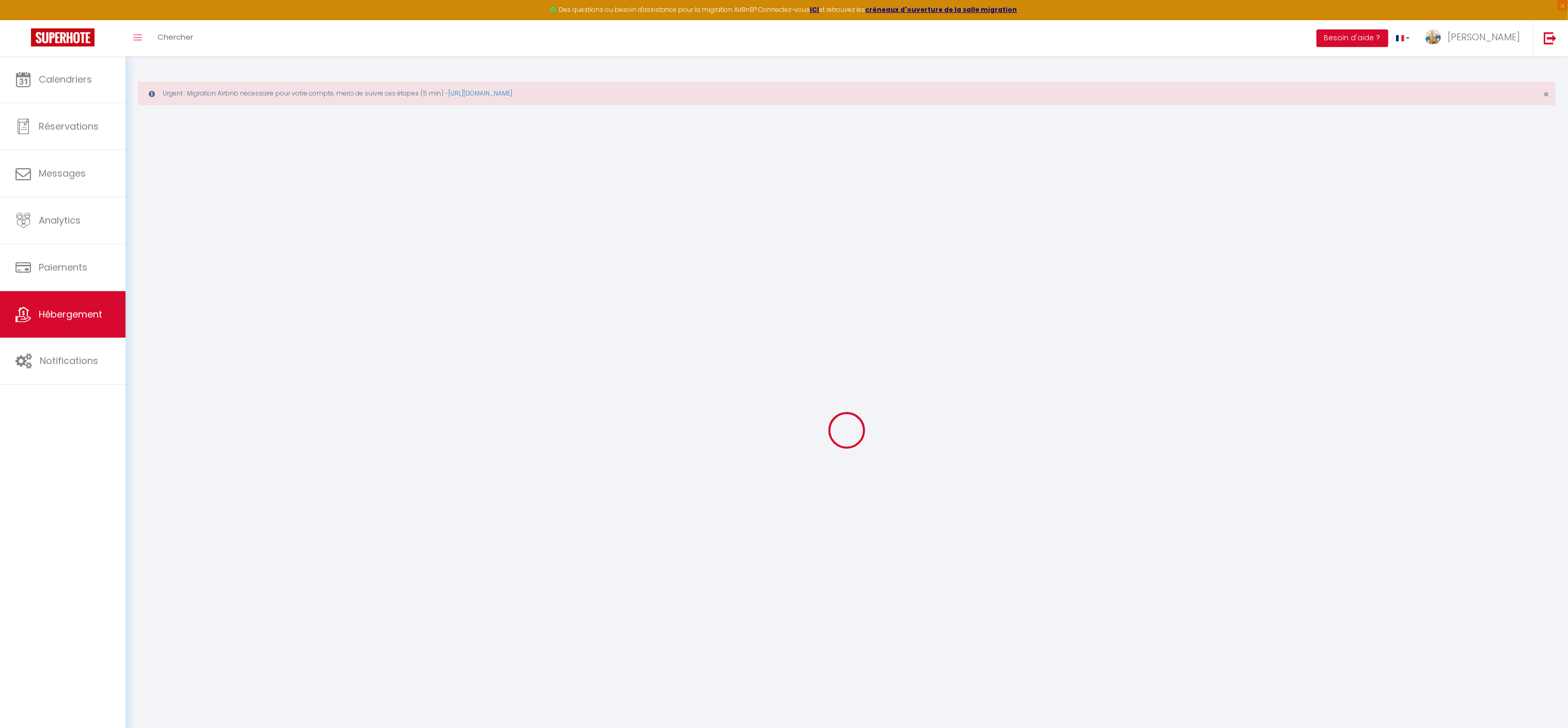
checkbox input "false"
select select
checkbox input "false"
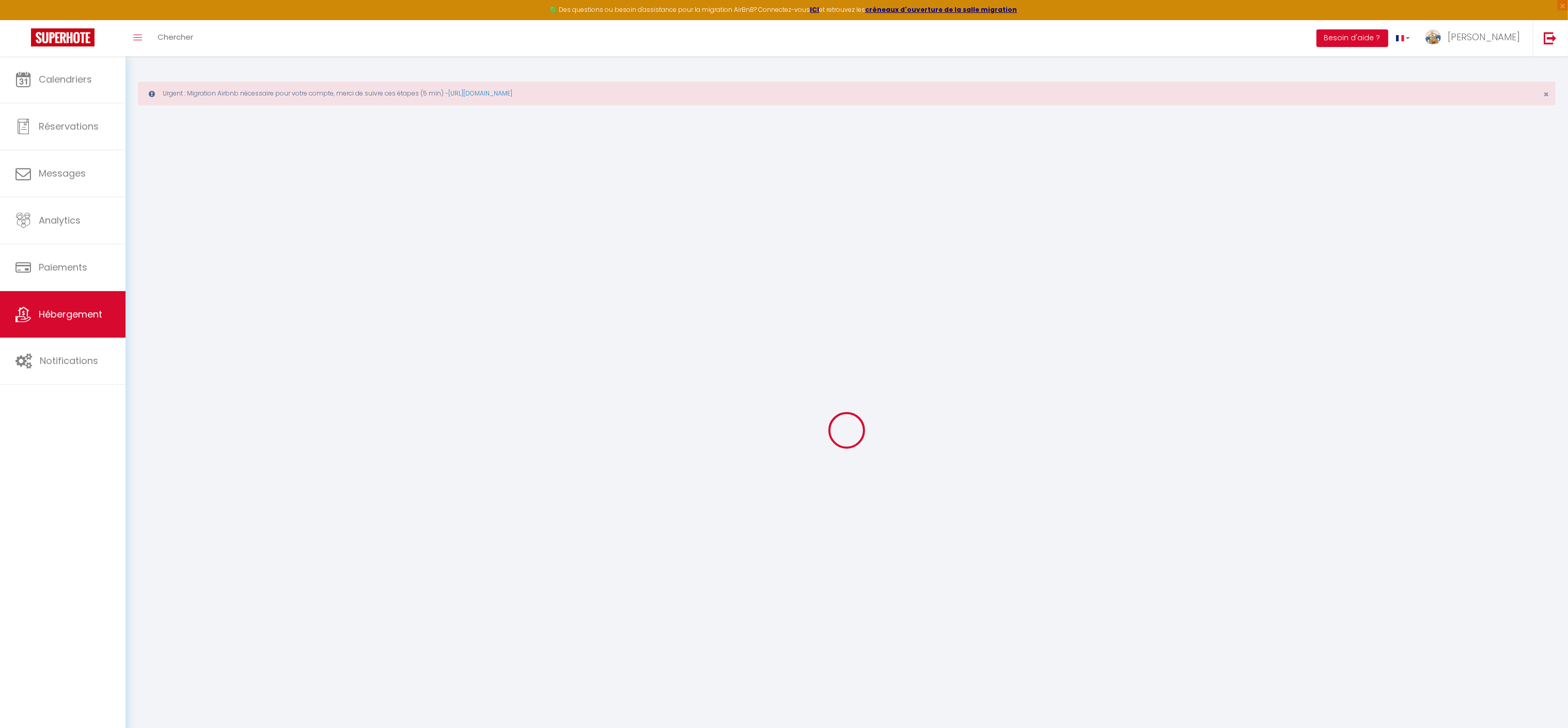
checkbox input "false"
select select "17:00"
select select "23:00"
select select "10:00"
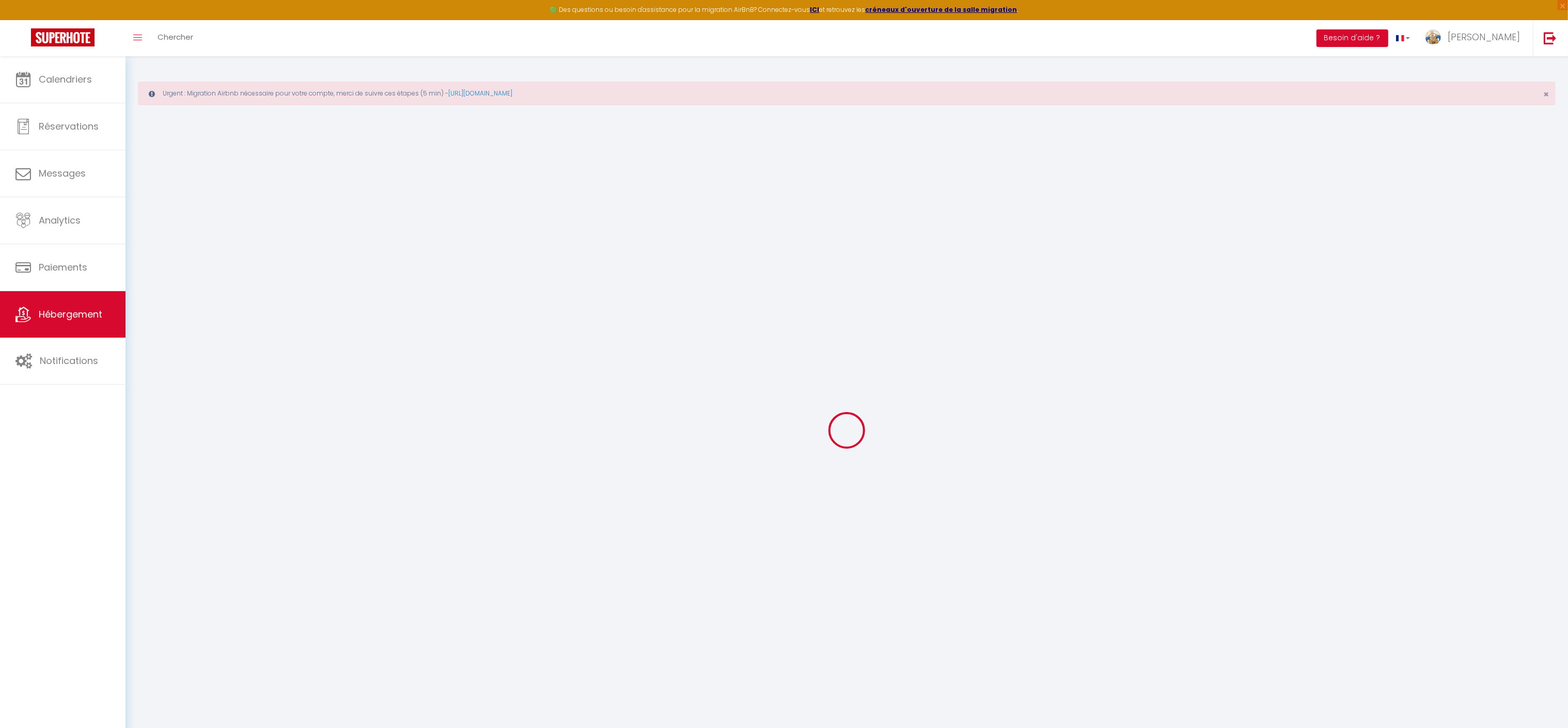
select select "15"
select select
checkbox input "false"
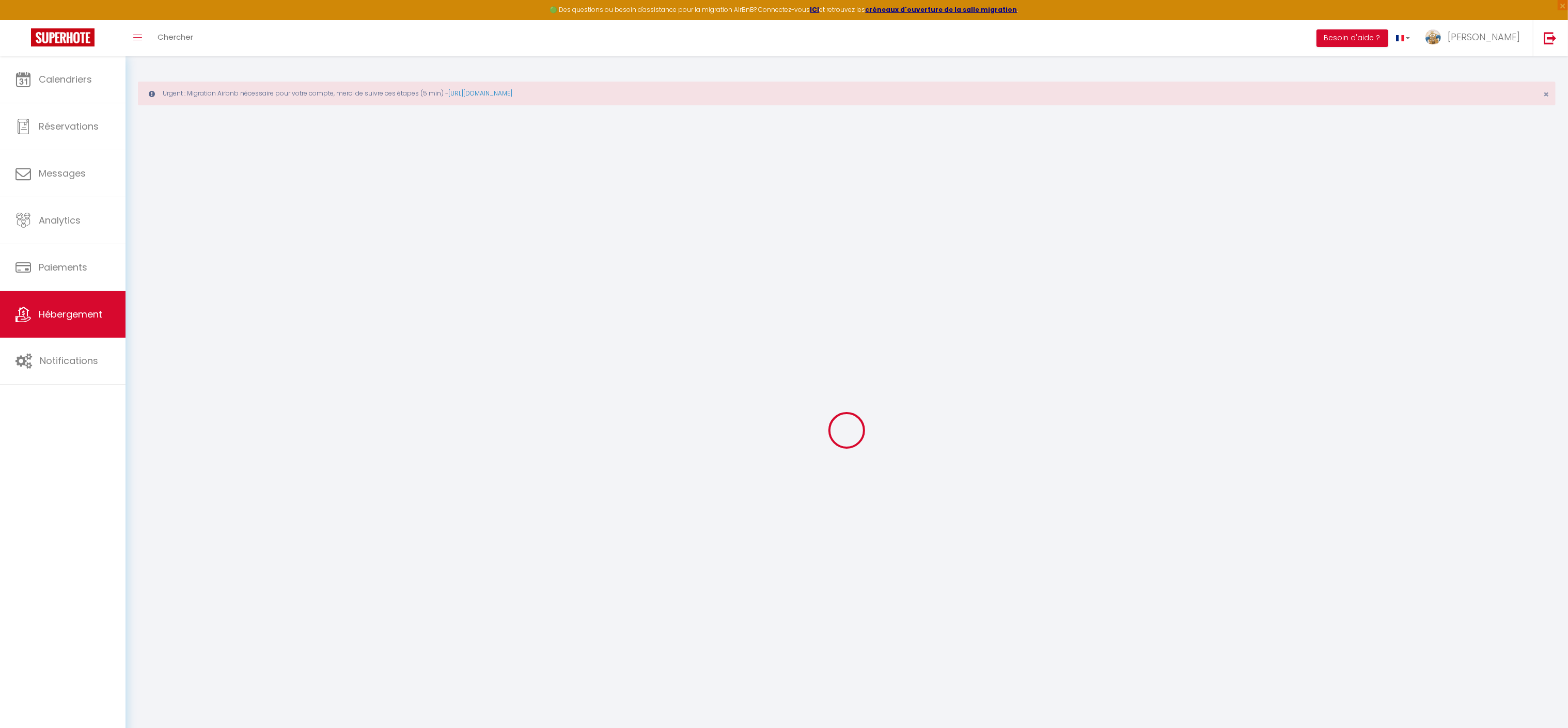
checkbox input "false"
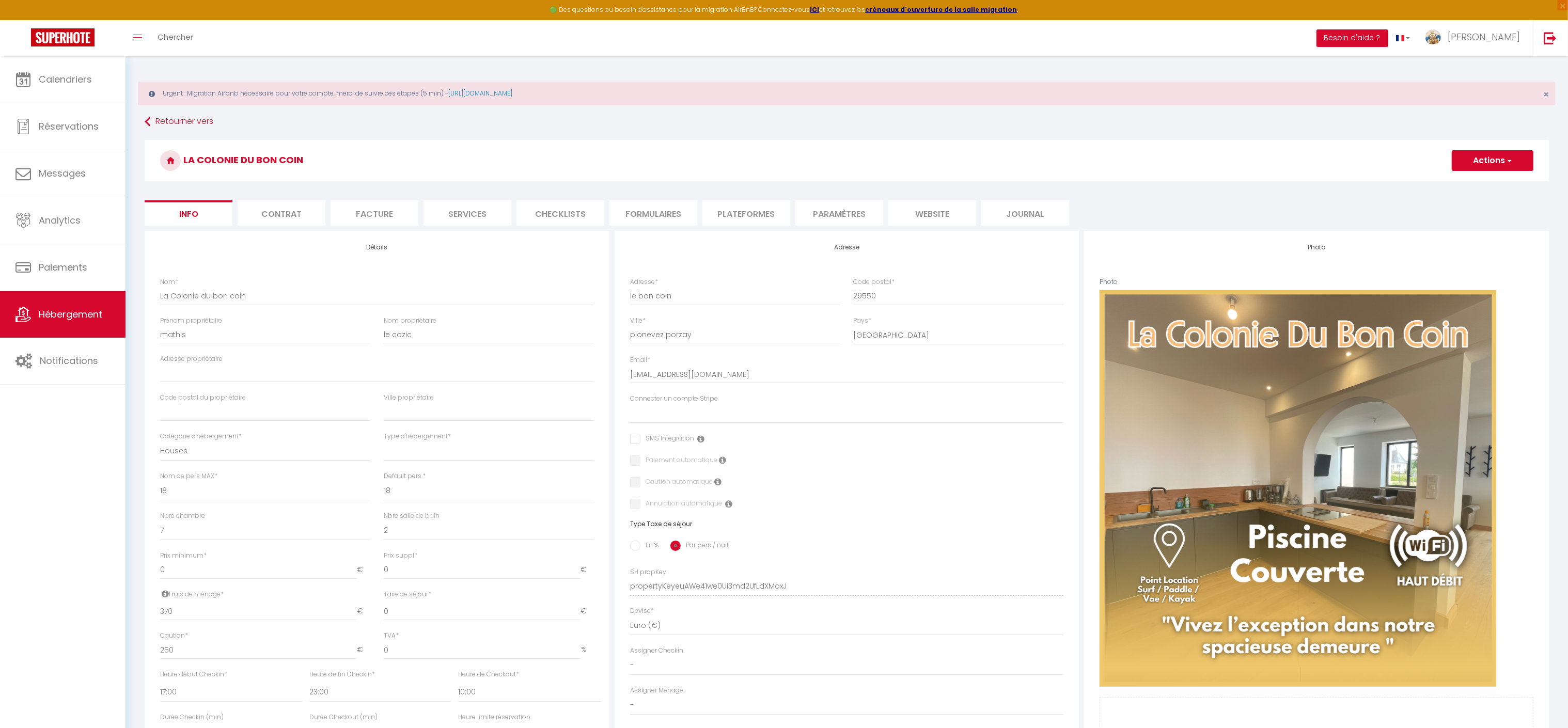
select select
checkbox input "false"
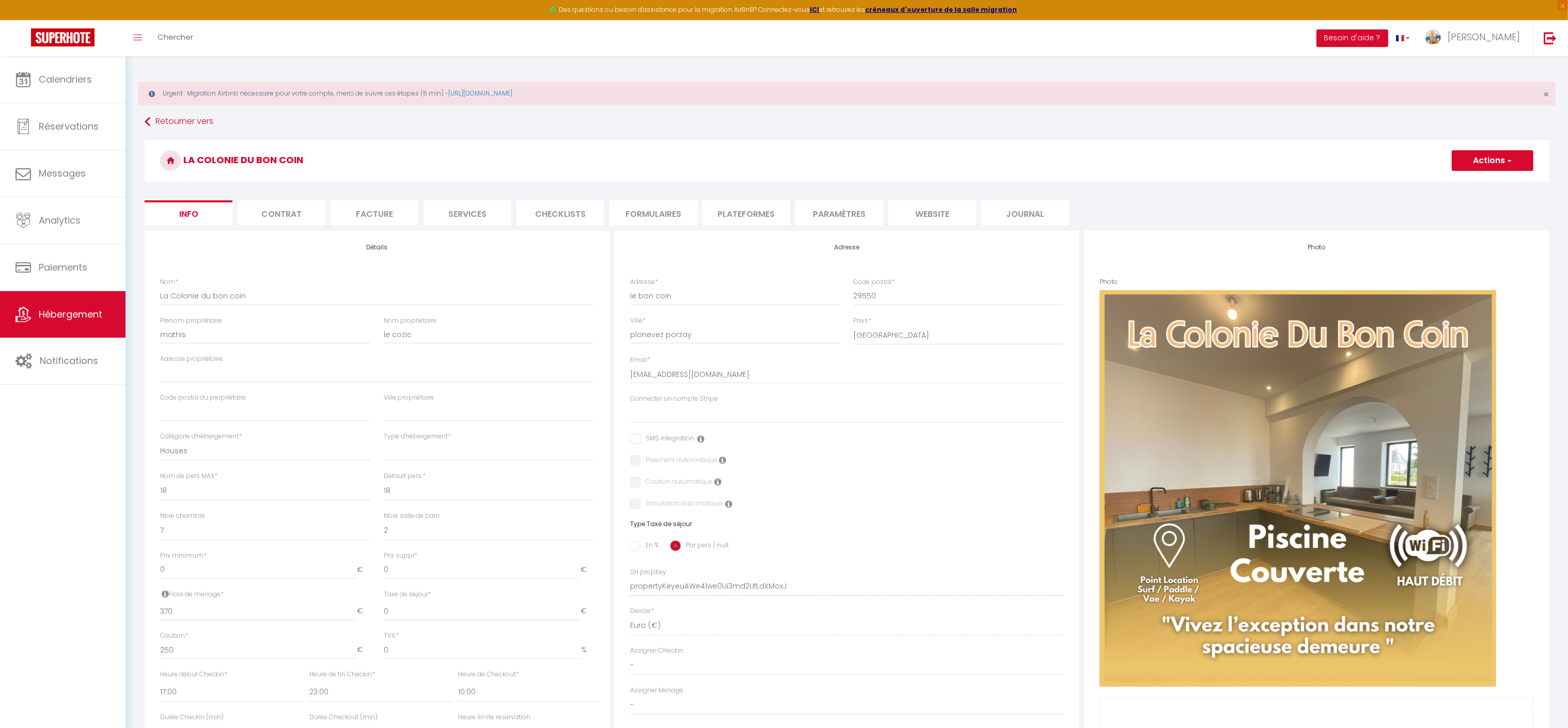
checkbox input "false"
select select
checkbox input "false"
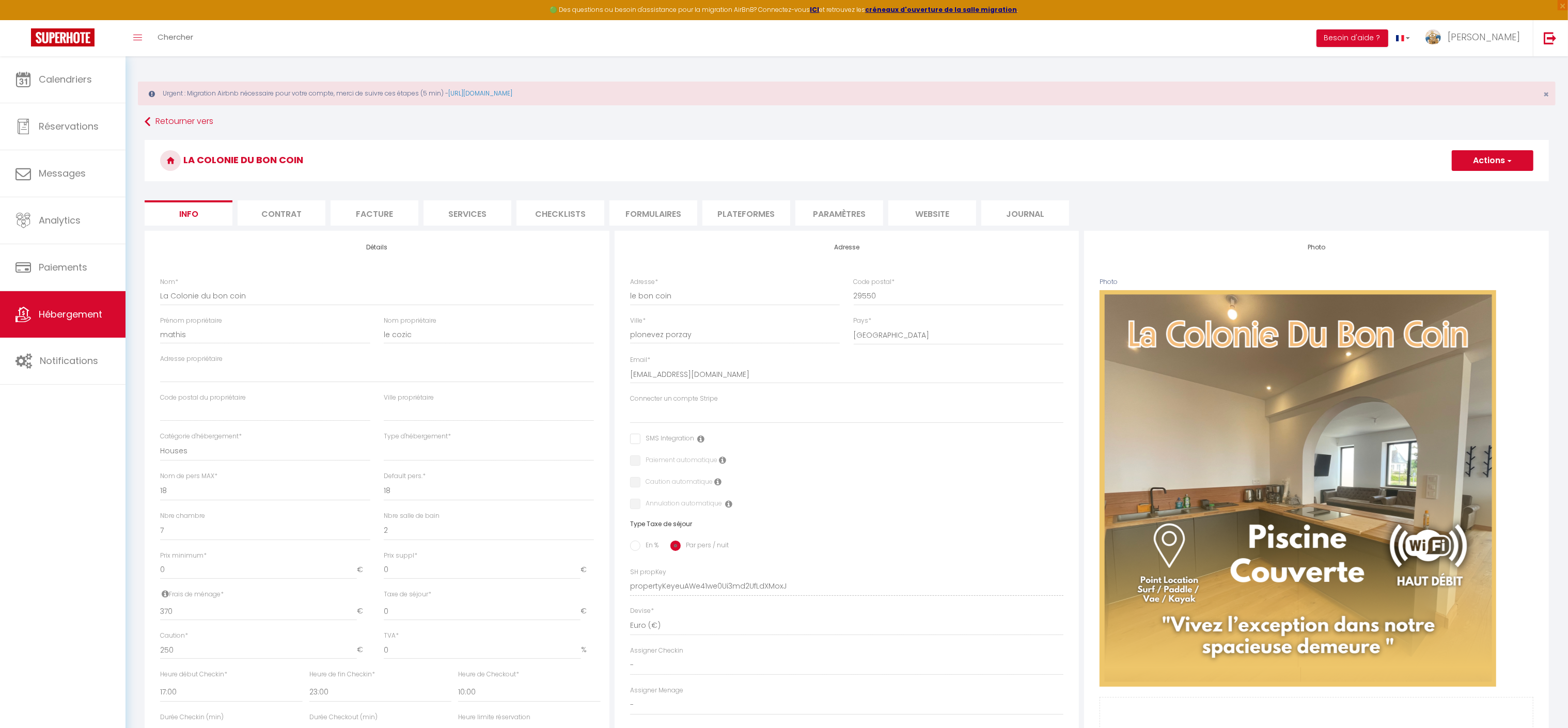
checkbox input "false"
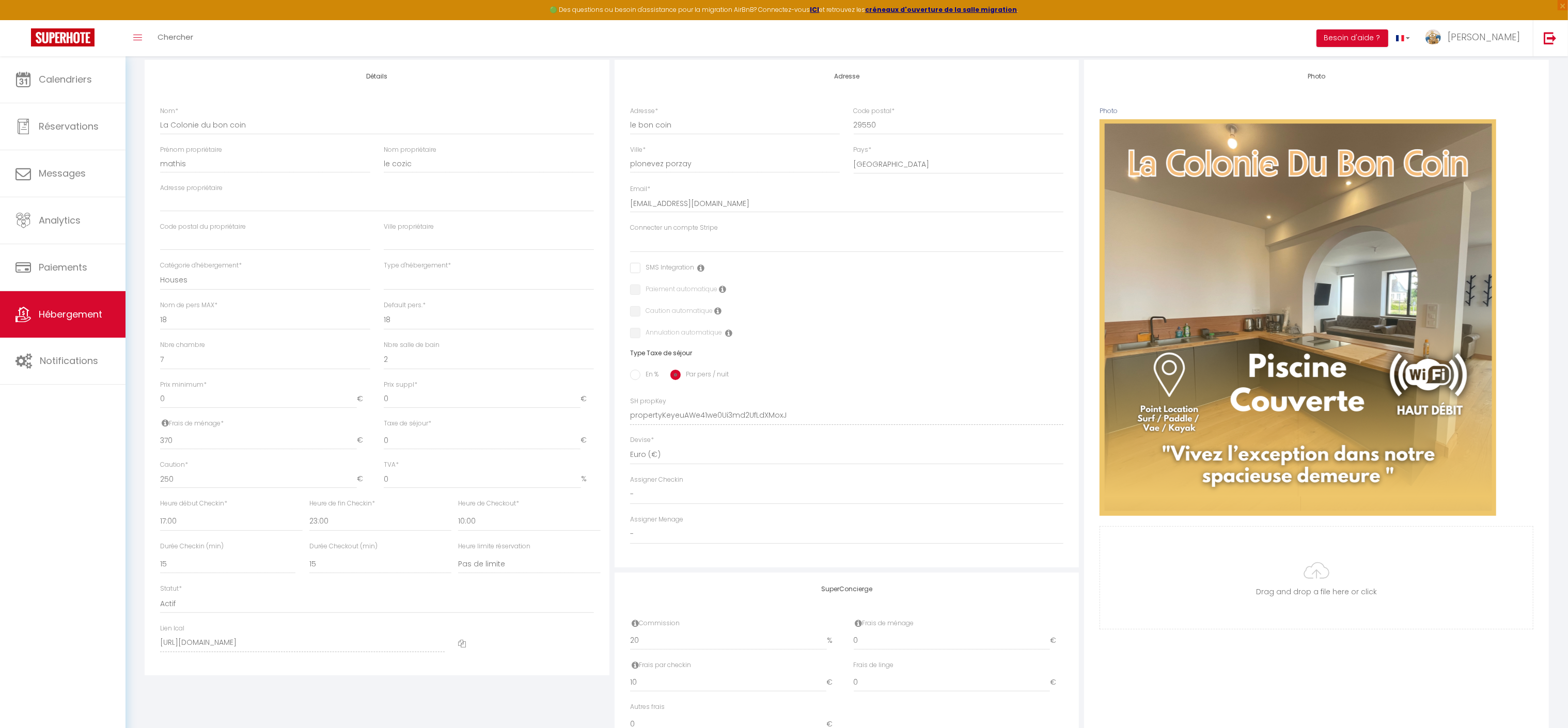
scroll to position [141, 0]
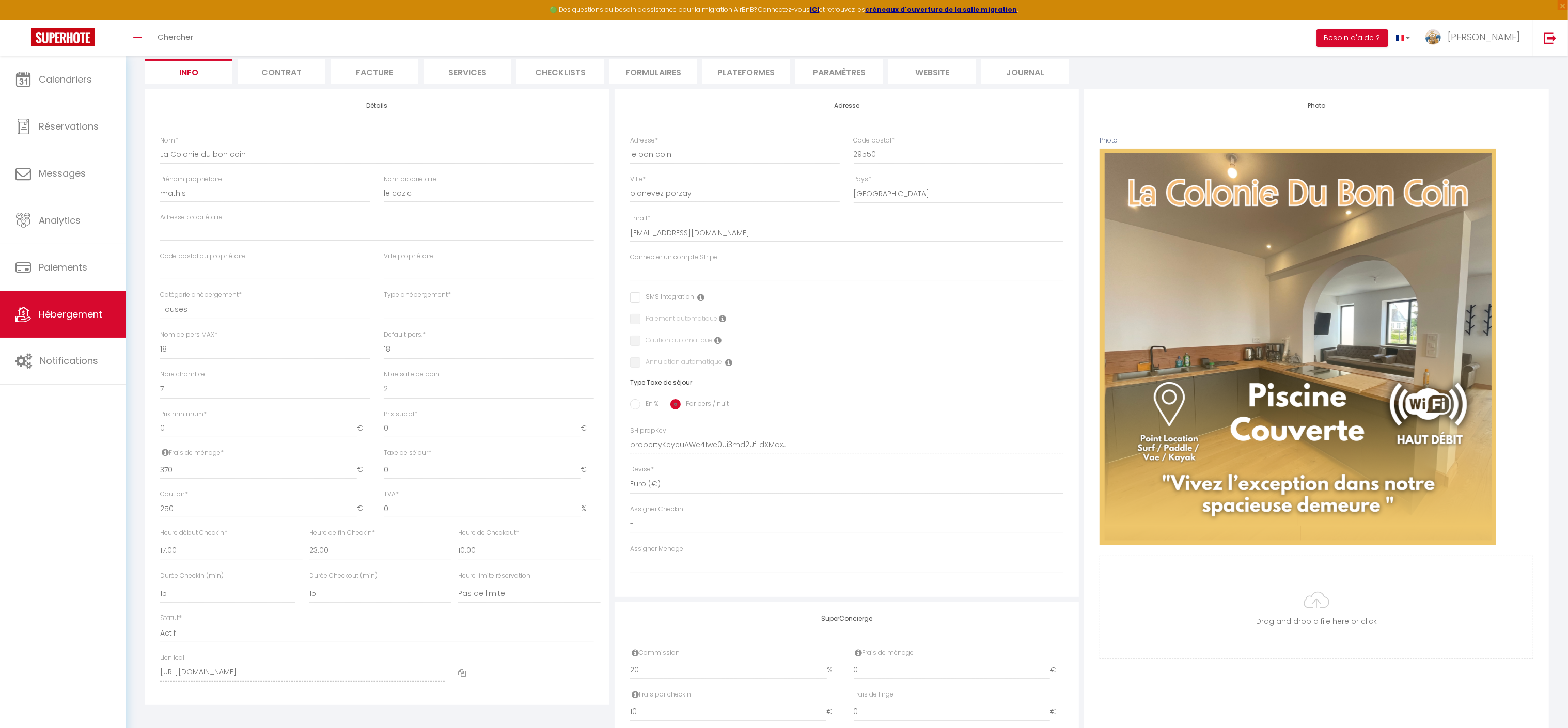
click at [656, 407] on label "En %" at bounding box center [649, 404] width 18 height 11
click at [641, 407] on input "En %" at bounding box center [635, 404] width 11 height 11
radio input "true"
select select
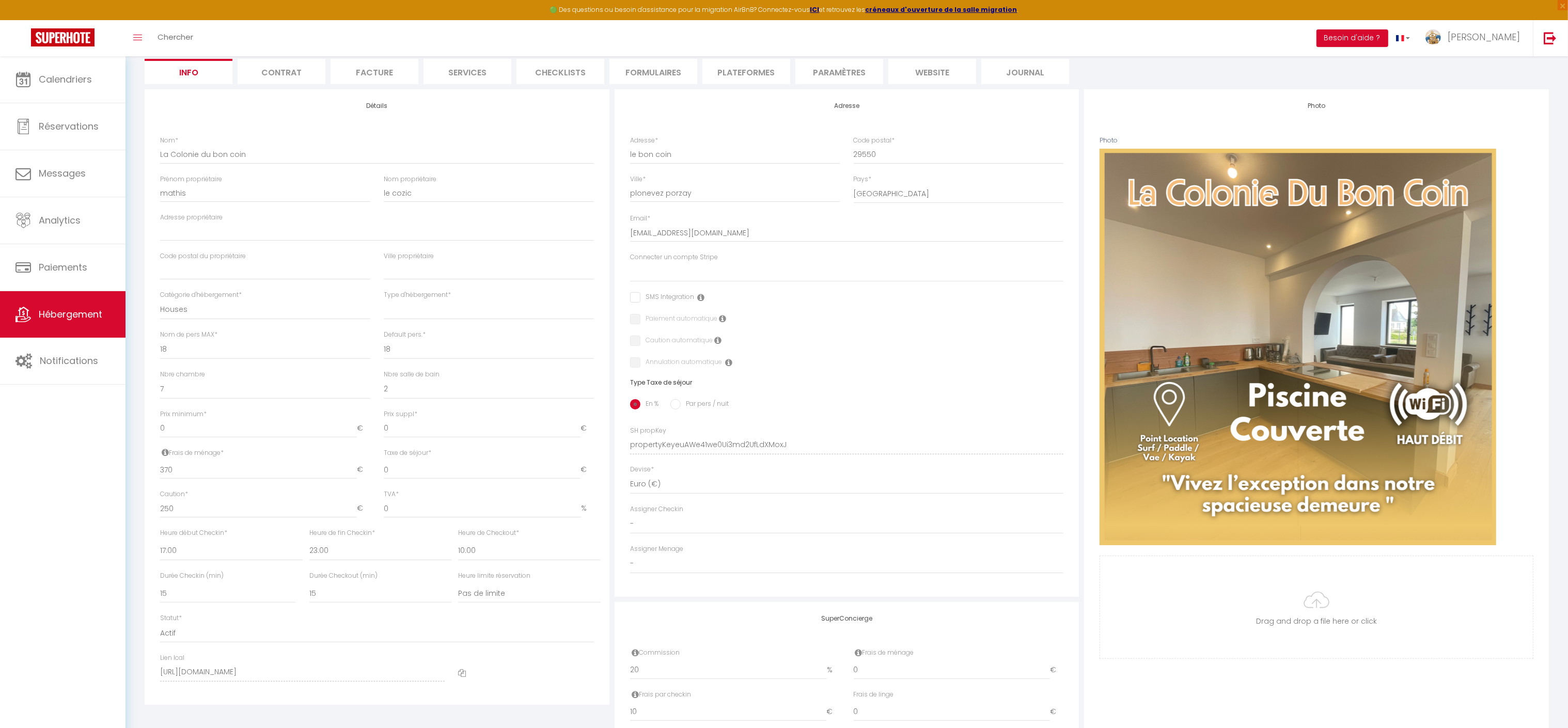
checkbox input "false"
click at [365, 473] on input "Taxe en % *" at bounding box center [377, 469] width 135 height 19
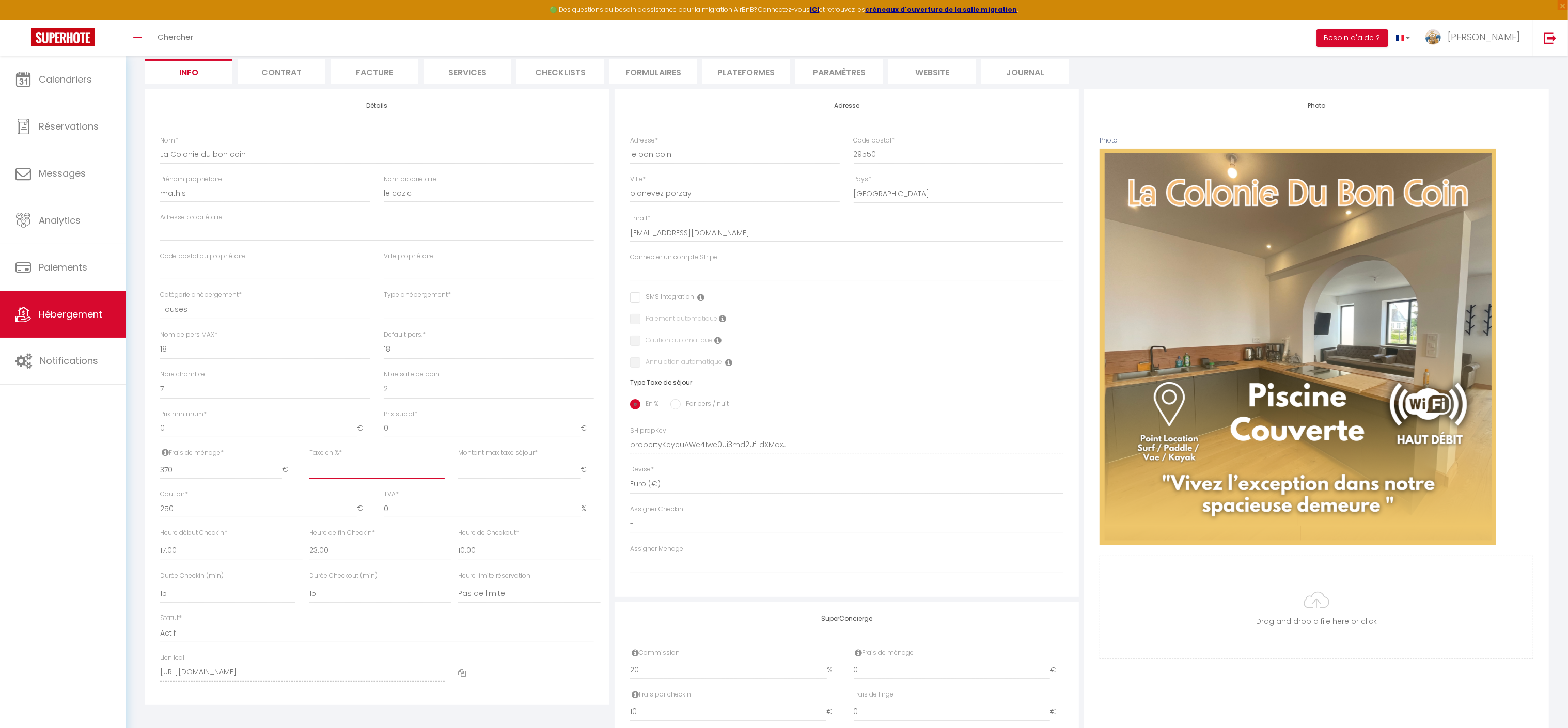
type input "6"
select select
checkbox input "false"
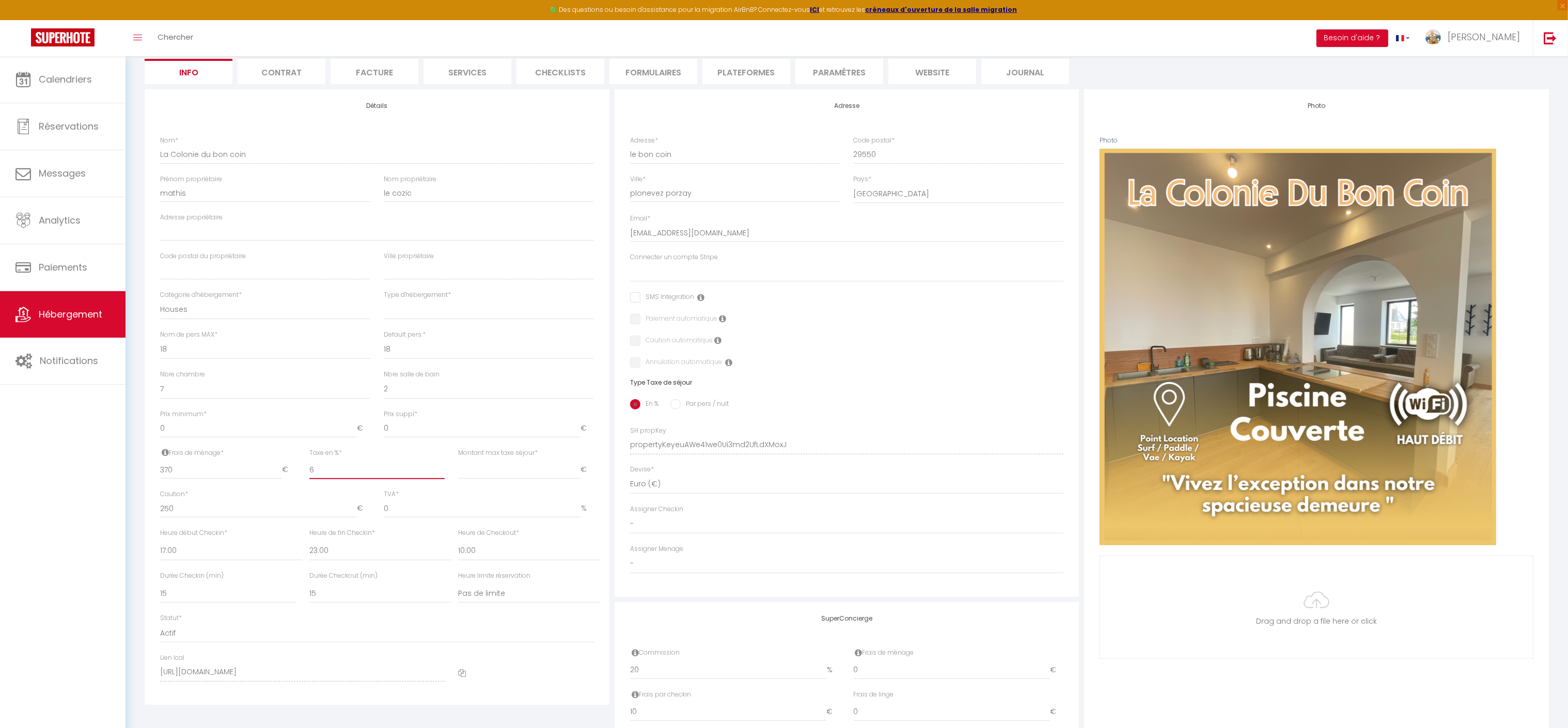
checkbox input "false"
type input "6"
click at [463, 469] on input "Montant max taxe séjour *" at bounding box center [519, 469] width 122 height 19
type input "2"
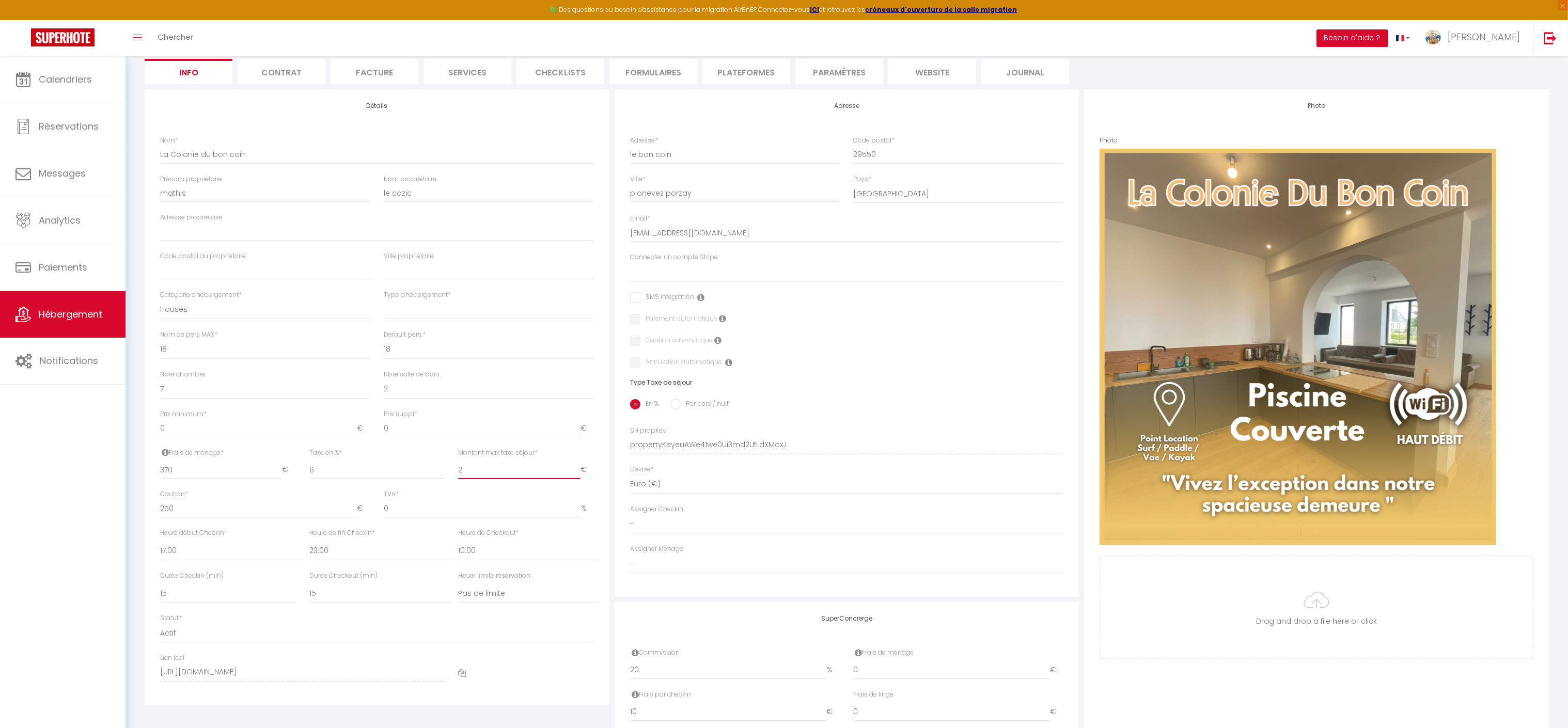
select select
checkbox input "false"
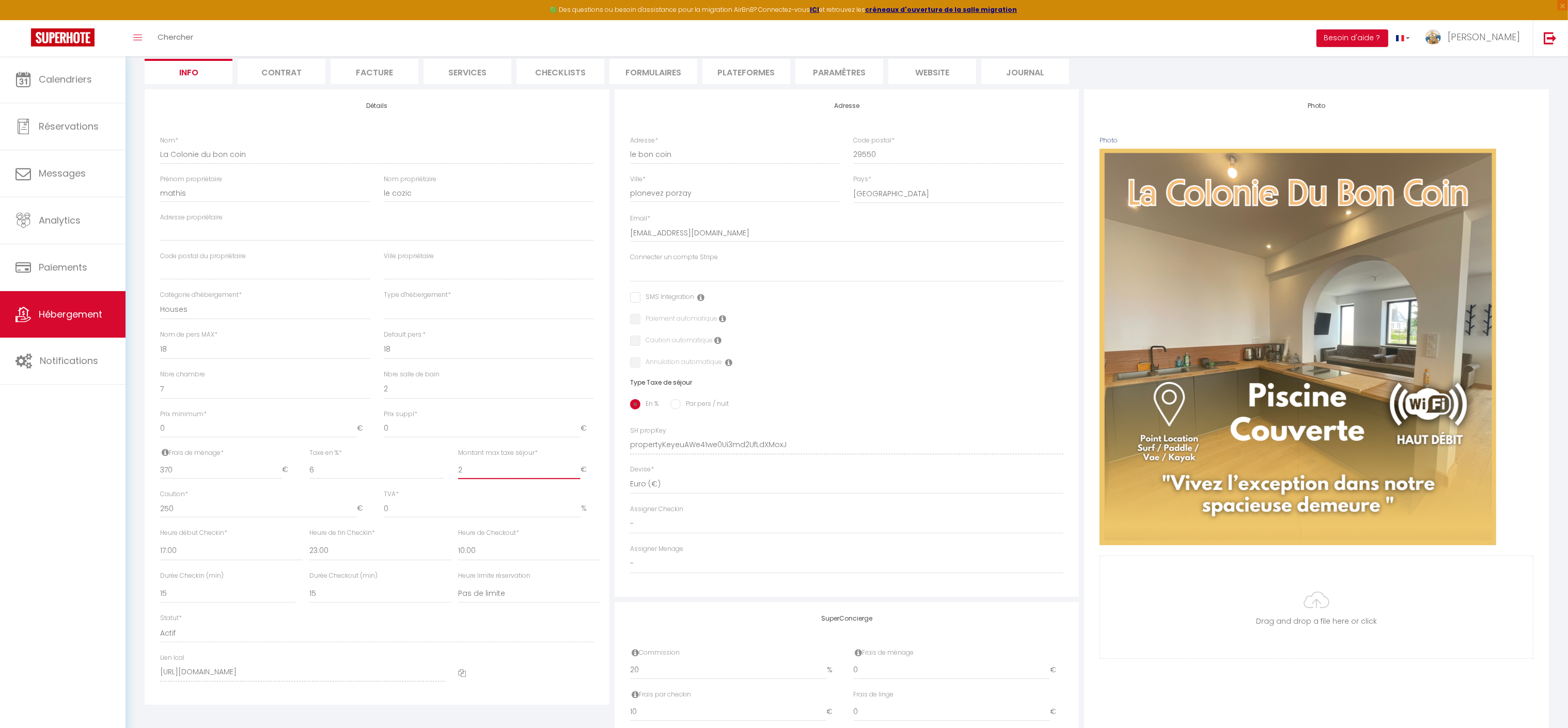
checkbox input "false"
type input "20"
select select
checkbox input "false"
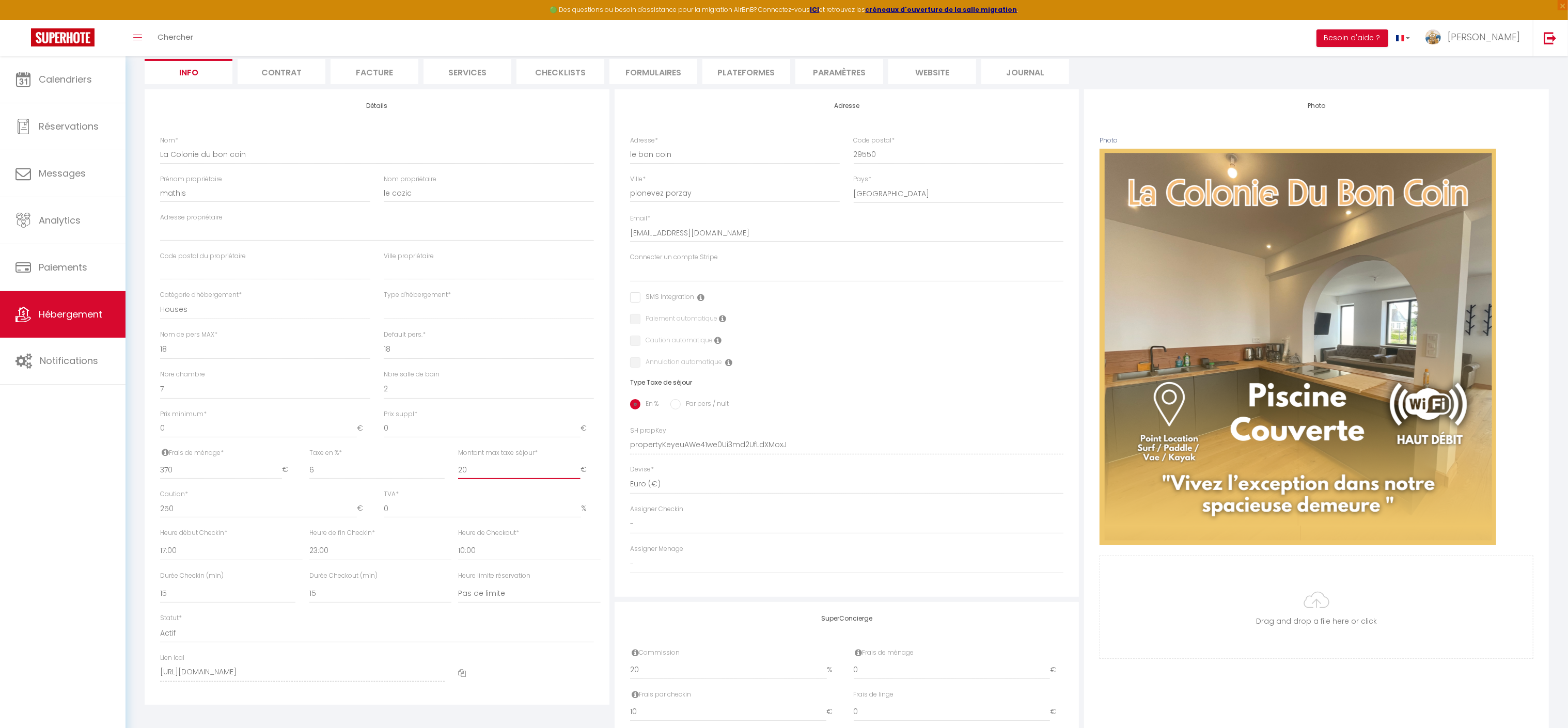
checkbox input "false"
type input "200"
select select
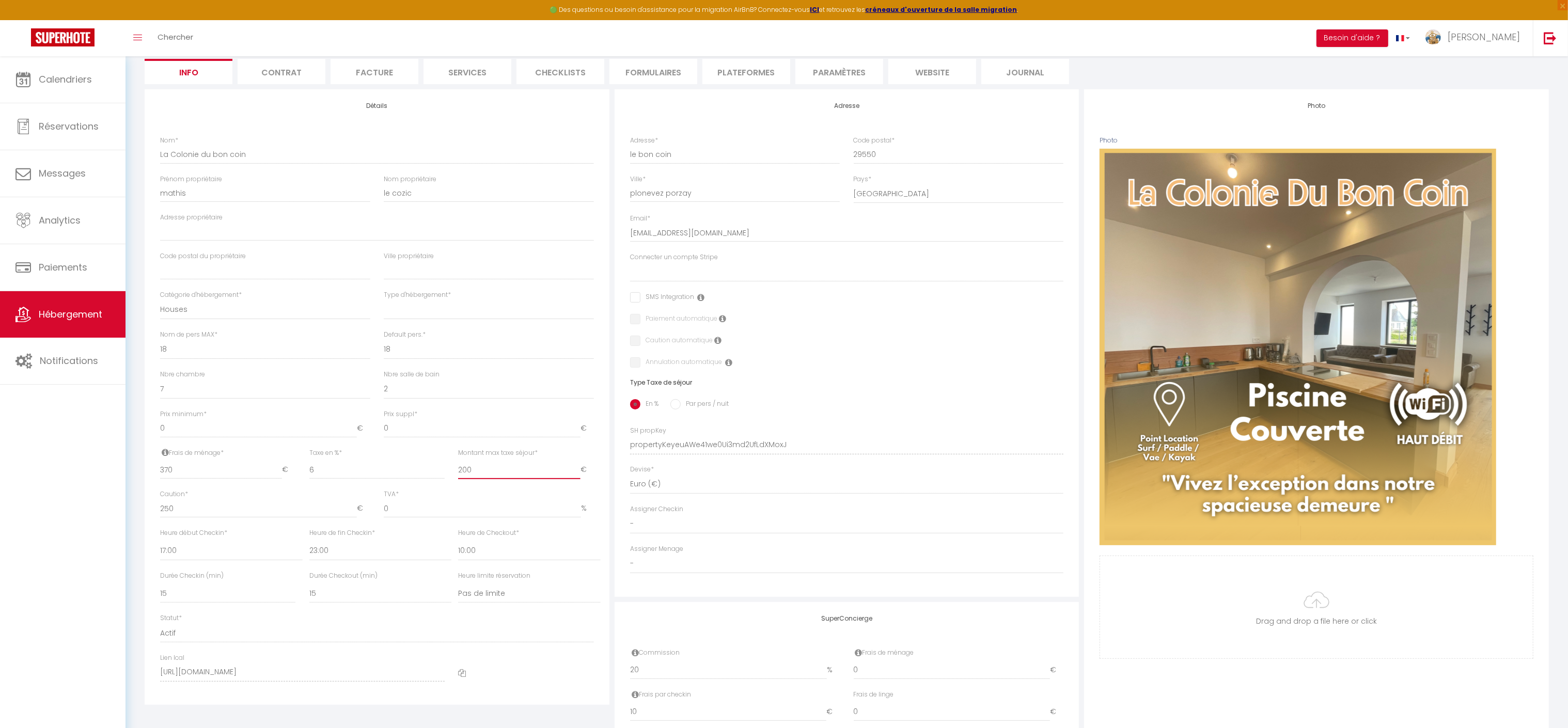
select select
checkbox input "false"
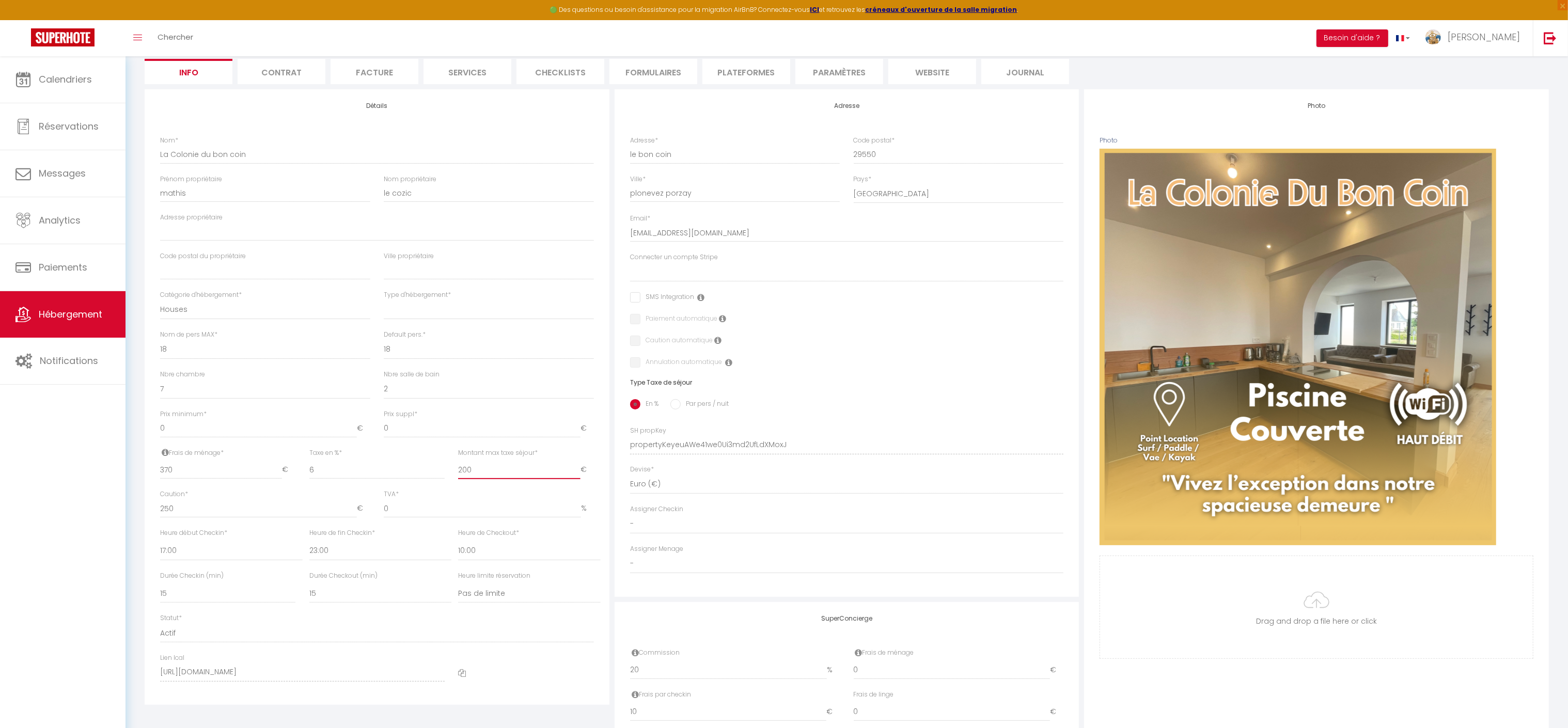
type input "2000"
select select
checkbox input "false"
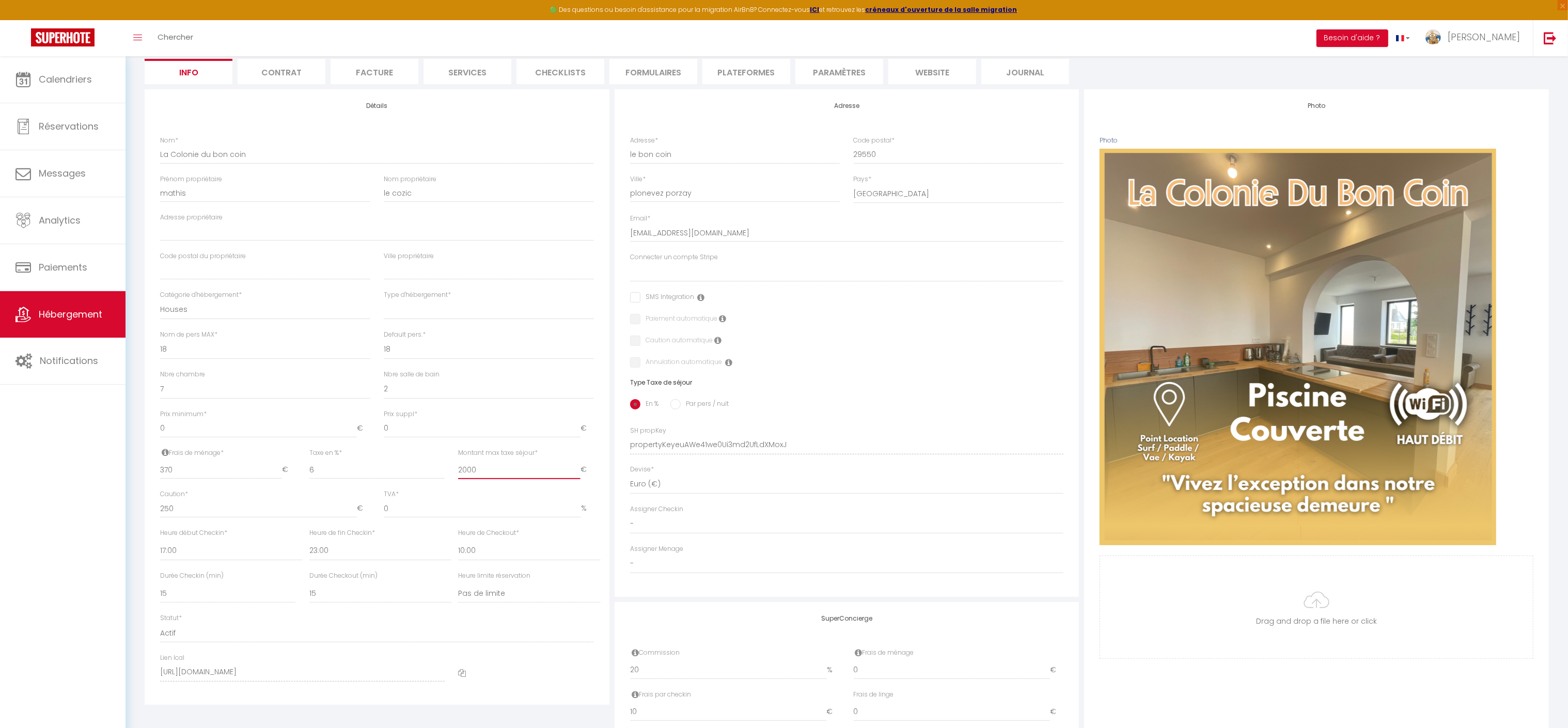
checkbox input "false"
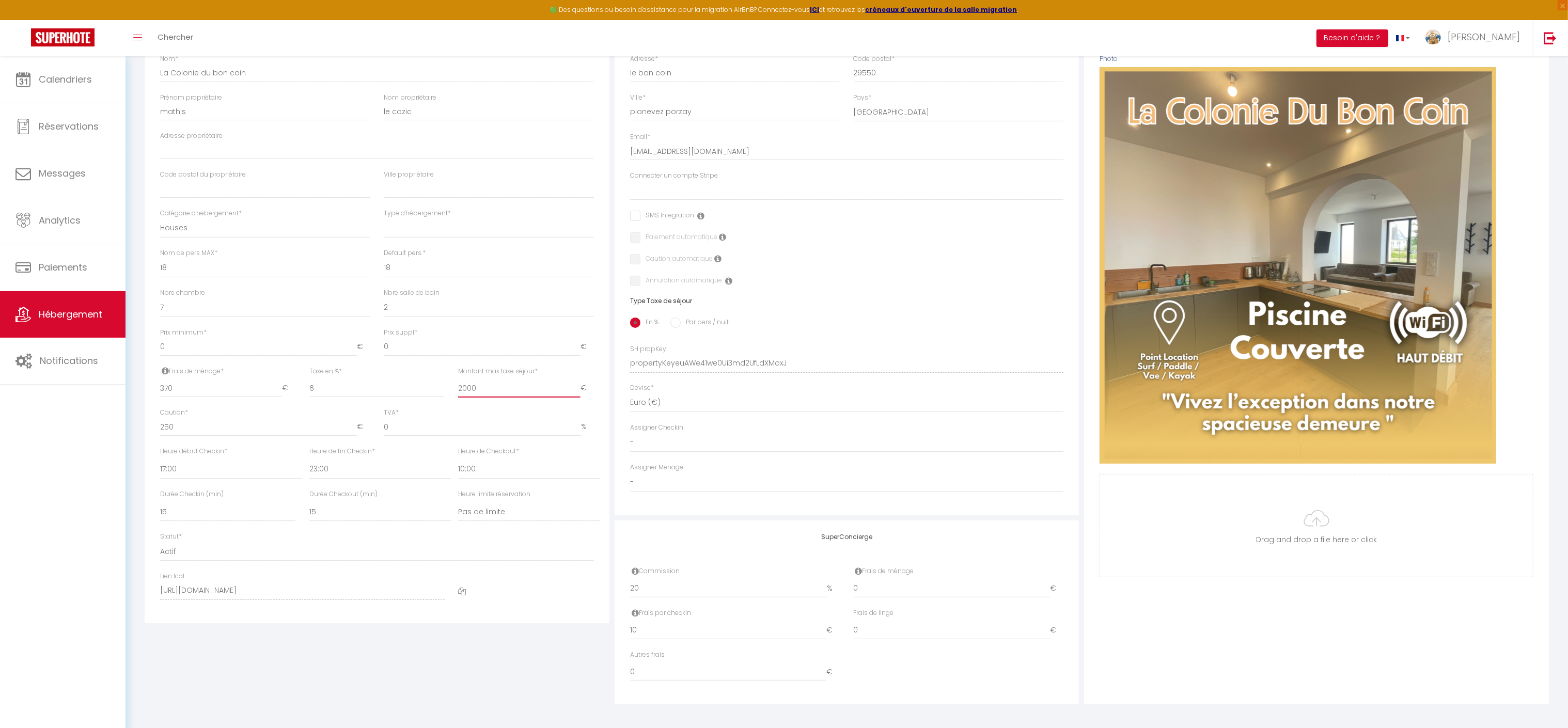
scroll to position [224, 0]
type input "2000"
click at [689, 630] on input "10" at bounding box center [728, 629] width 197 height 19
click at [825, 635] on input "10" at bounding box center [728, 629] width 197 height 19
click at [825, 634] on input "10" at bounding box center [728, 629] width 197 height 19
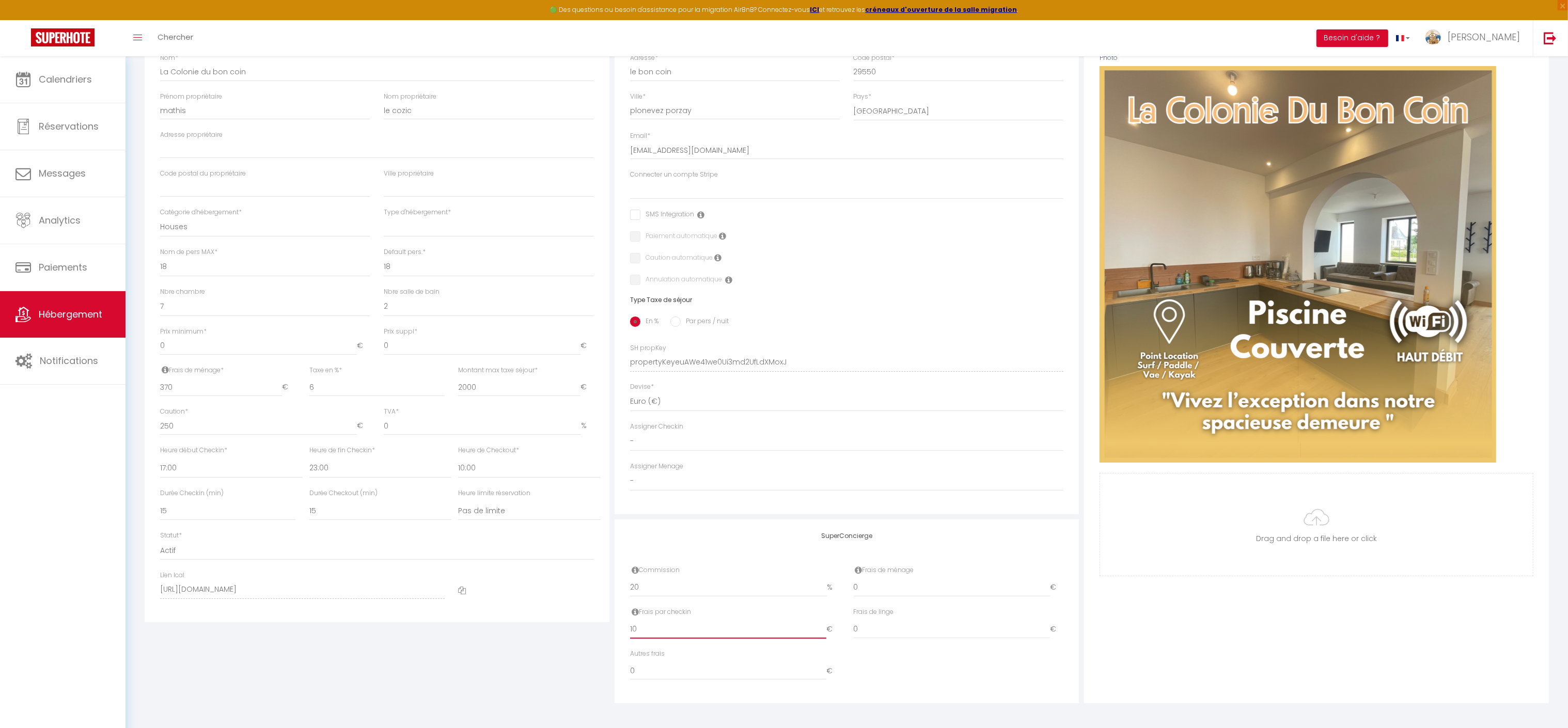
drag, startPoint x: 651, startPoint y: 626, endPoint x: 470, endPoint y: 627, distance: 181.0
click at [476, 628] on div "Détails Nom * La Colonie du bon coin Prénom propriétaire mathis Nom propriétair…" at bounding box center [846, 356] width 1409 height 697
type input "0"
select select
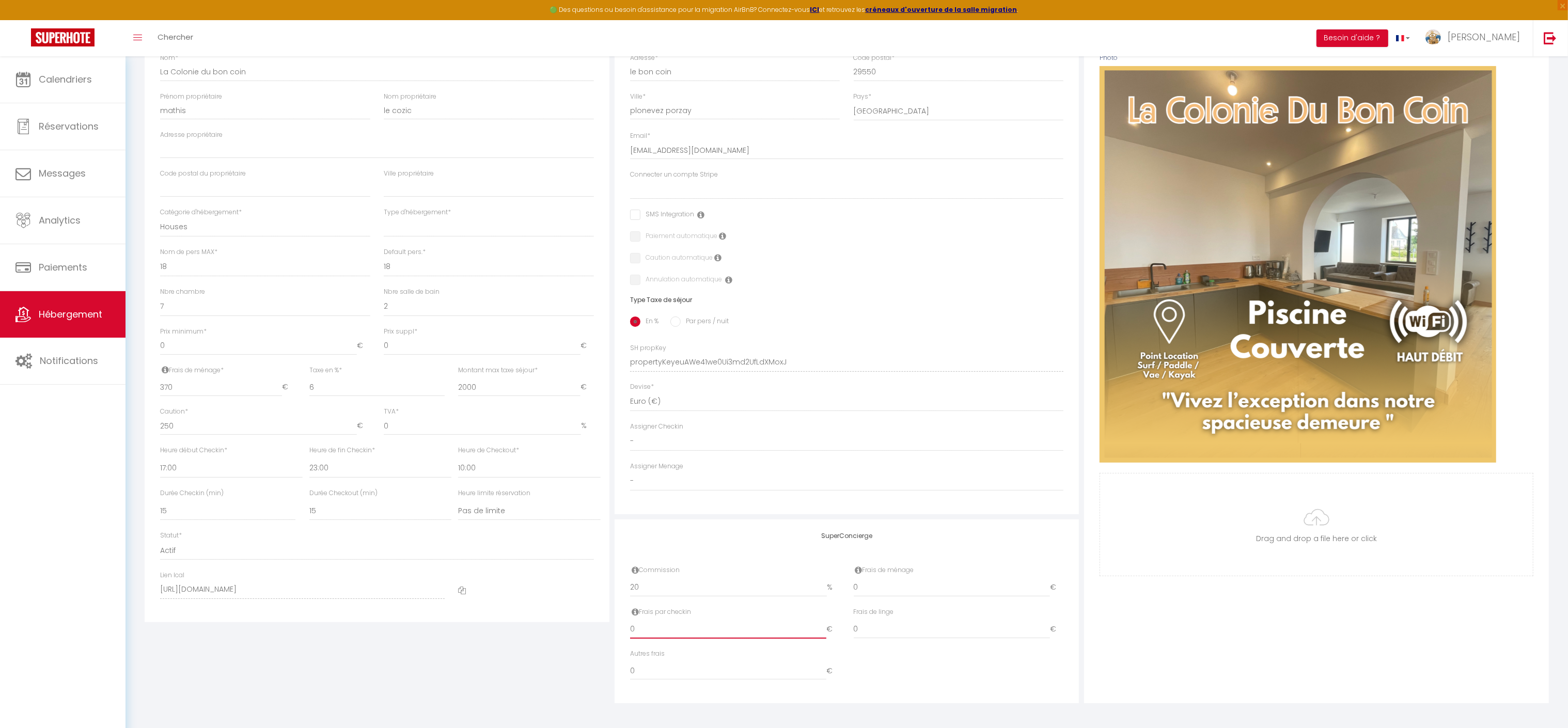
checkbox input "false"
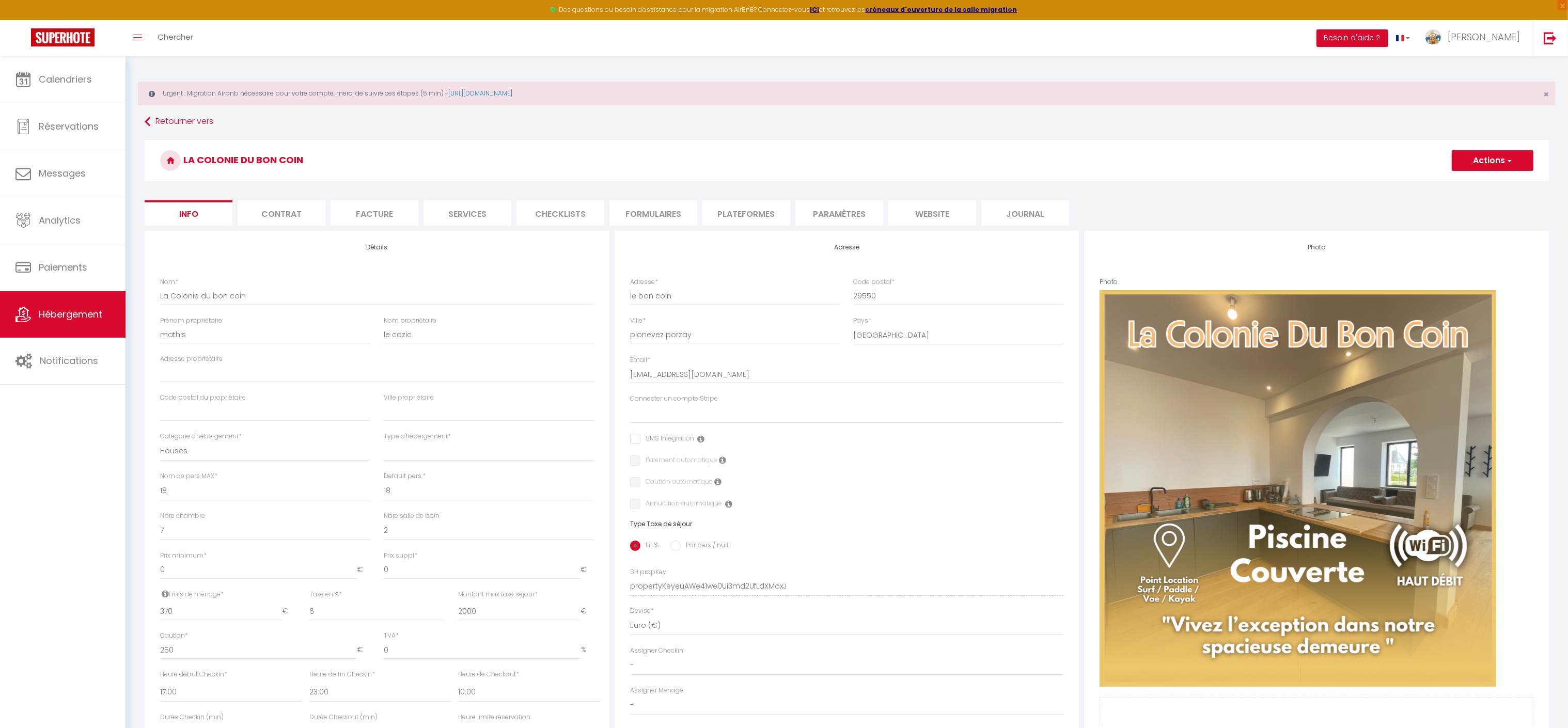
type input "0"
click at [1481, 159] on button "Actions" at bounding box center [1492, 160] width 81 height 20
click at [1468, 181] on input "Enregistrer" at bounding box center [1452, 184] width 38 height 11
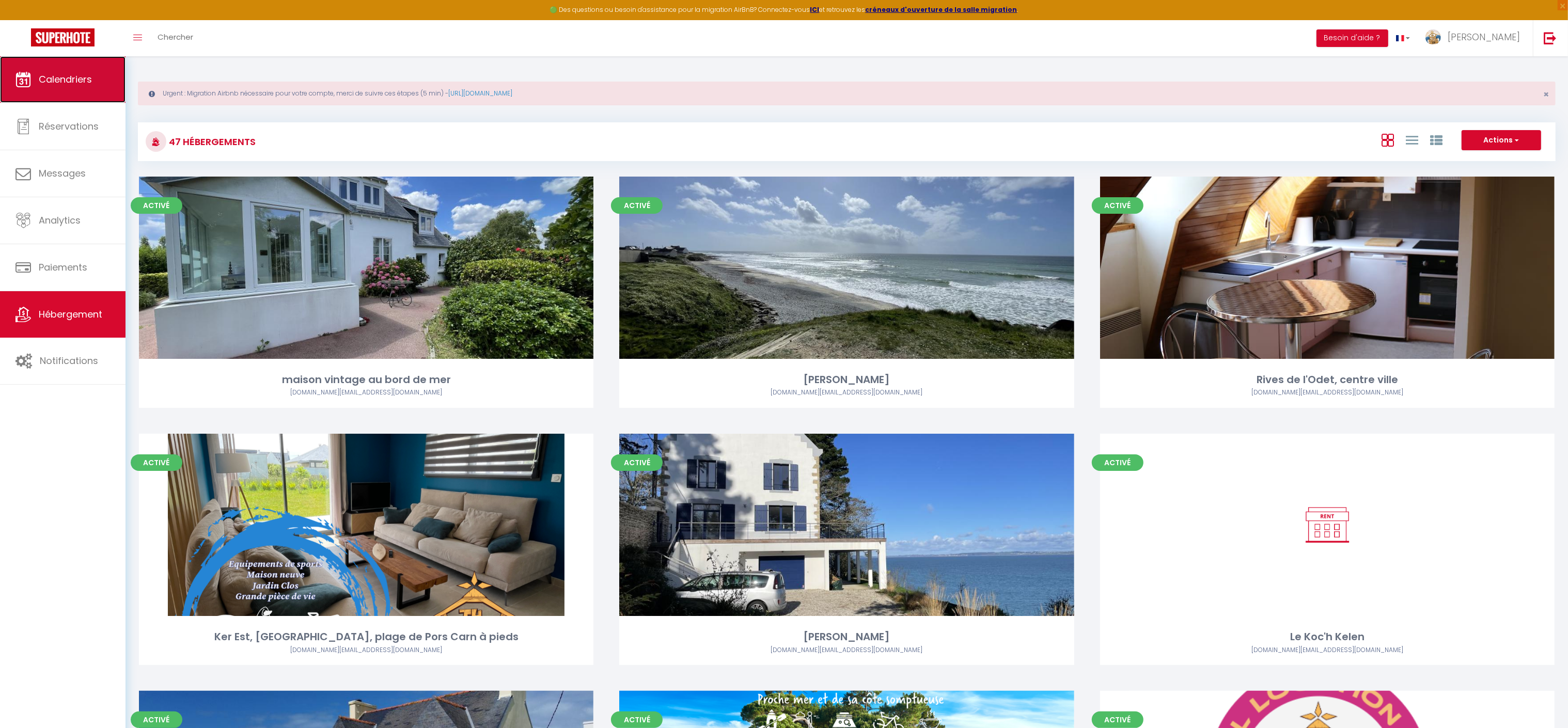
click at [101, 85] on link "Calendriers" at bounding box center [63, 79] width 125 height 47
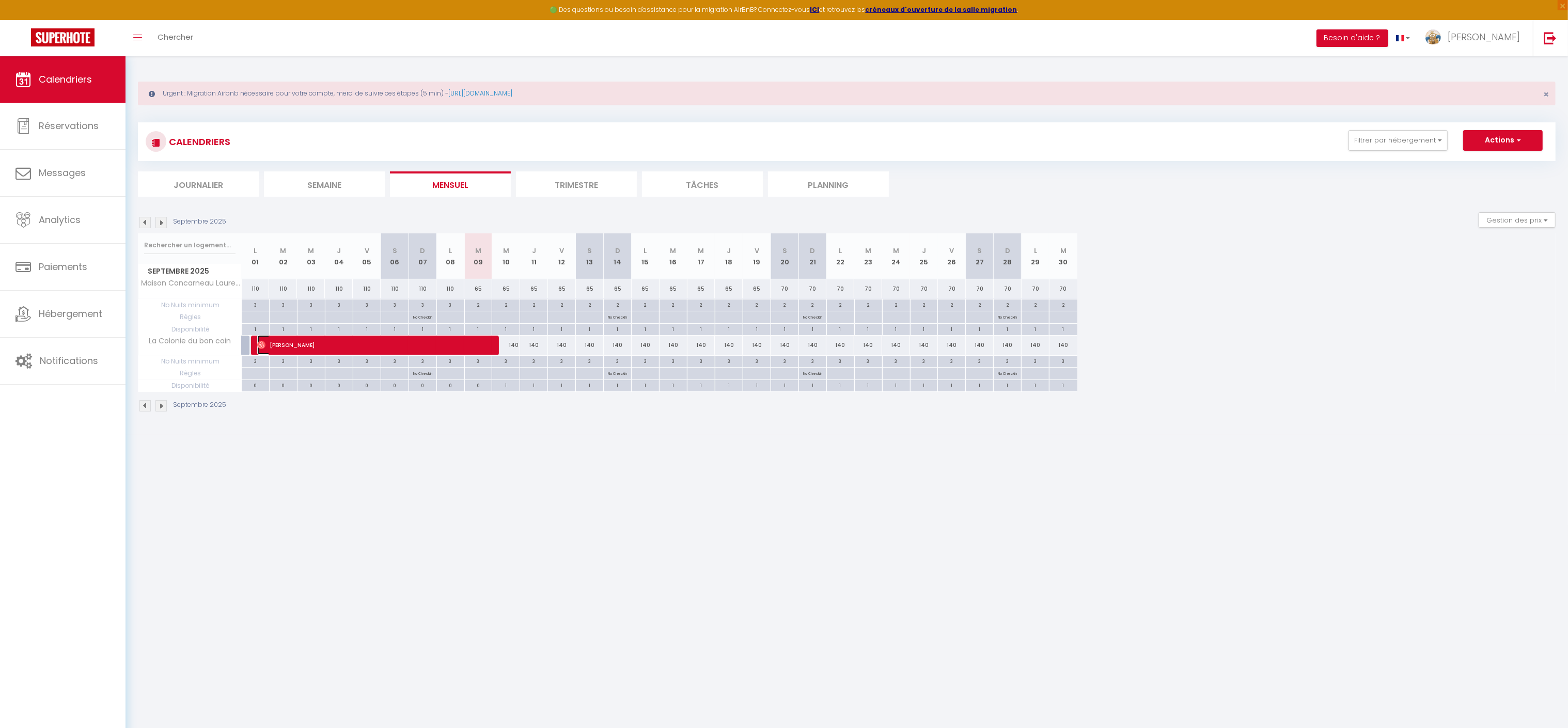
click at [315, 341] on span "[PERSON_NAME]" at bounding box center [372, 345] width 232 height 19
select select "OK"
select select "0"
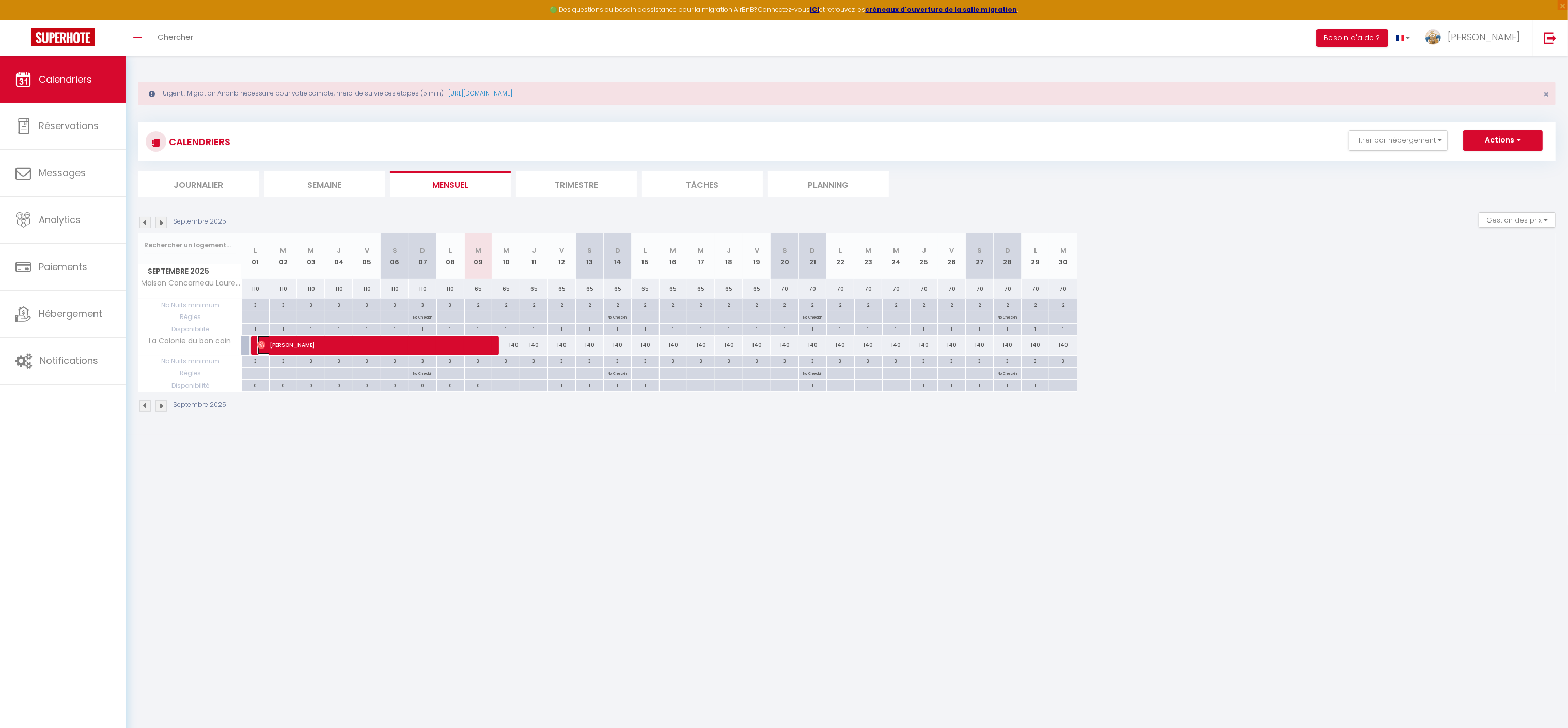
select select "1"
select select
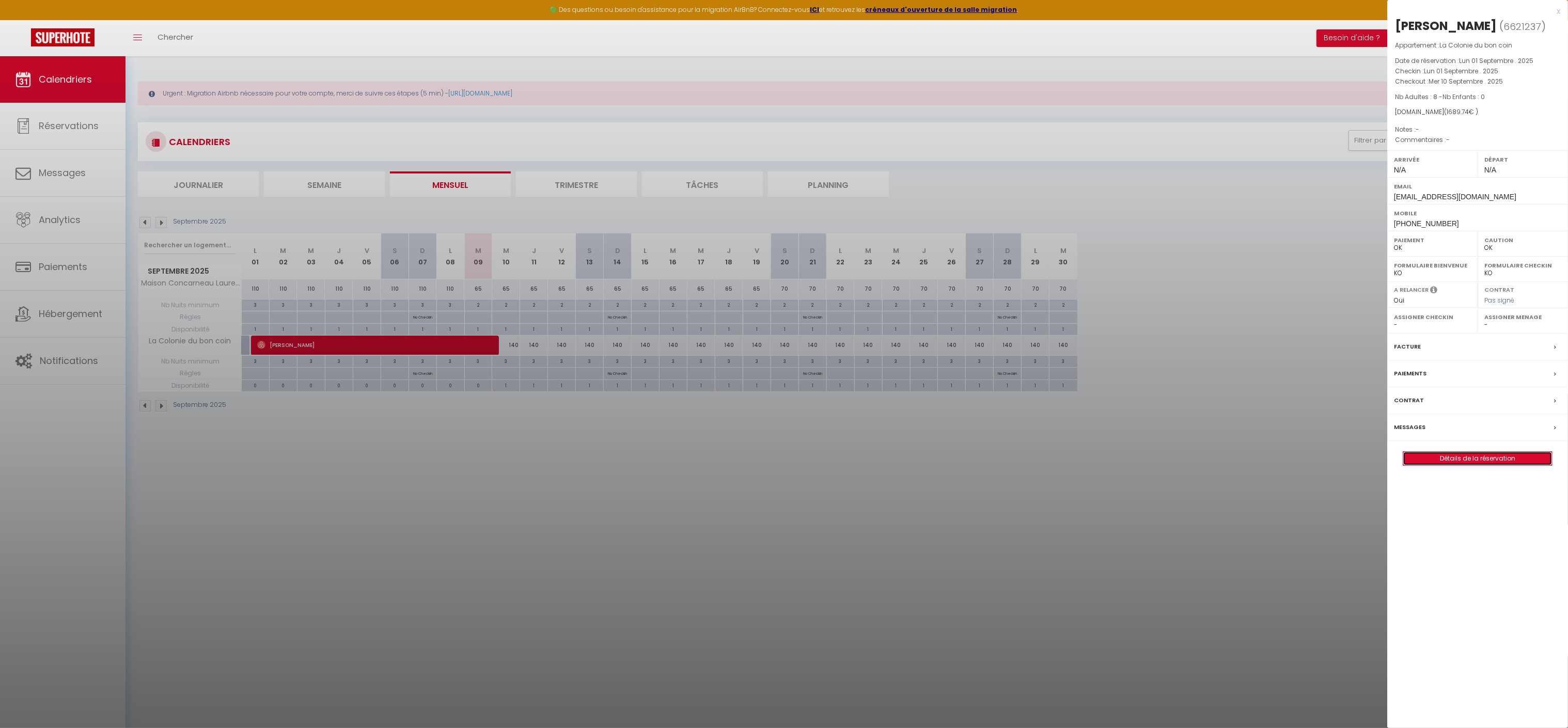
click at [1480, 465] on link "Détails de la réservation" at bounding box center [1477, 458] width 149 height 13
